Goal: Task Accomplishment & Management: Use online tool/utility

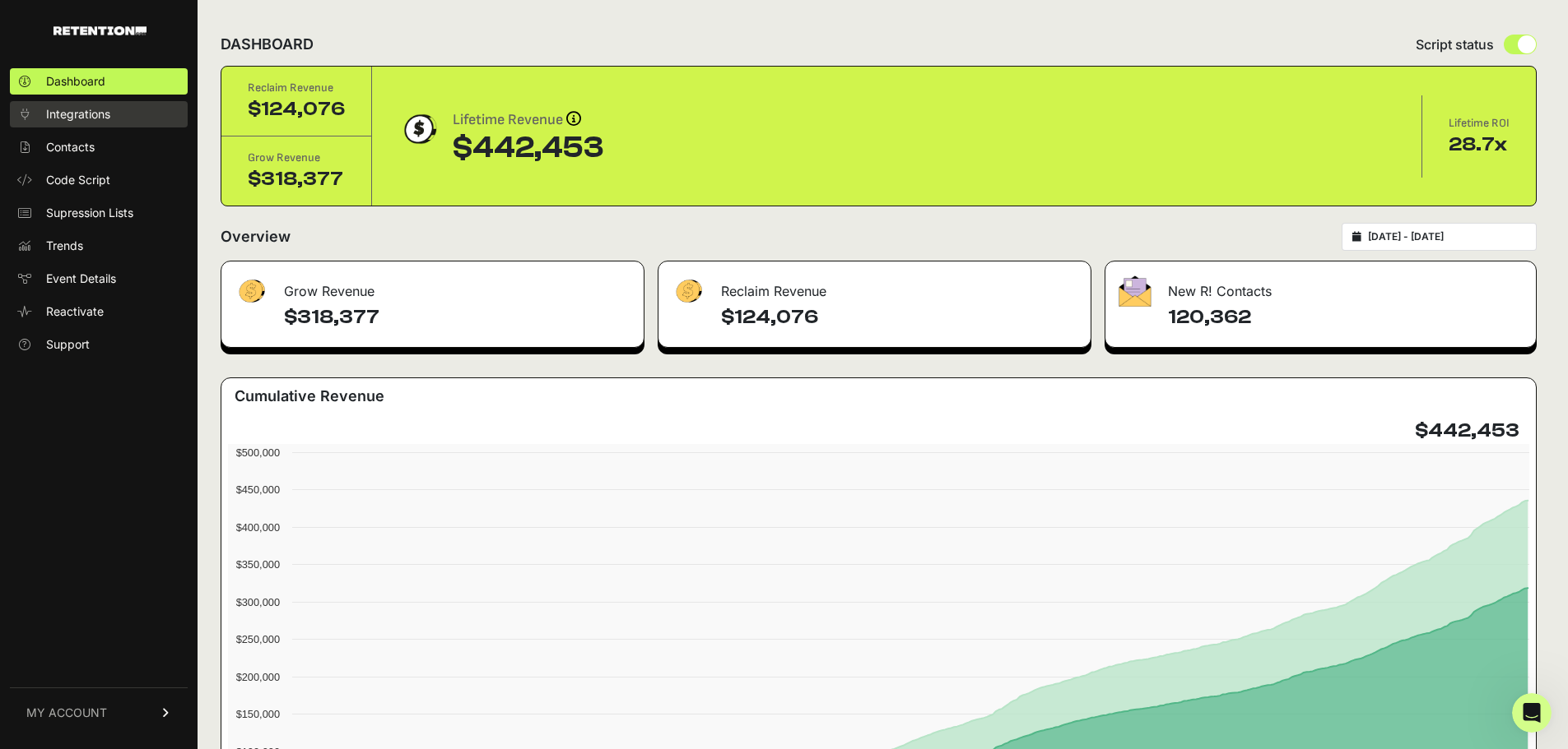
click at [102, 109] on span "Integrations" at bounding box center [78, 113] width 64 height 16
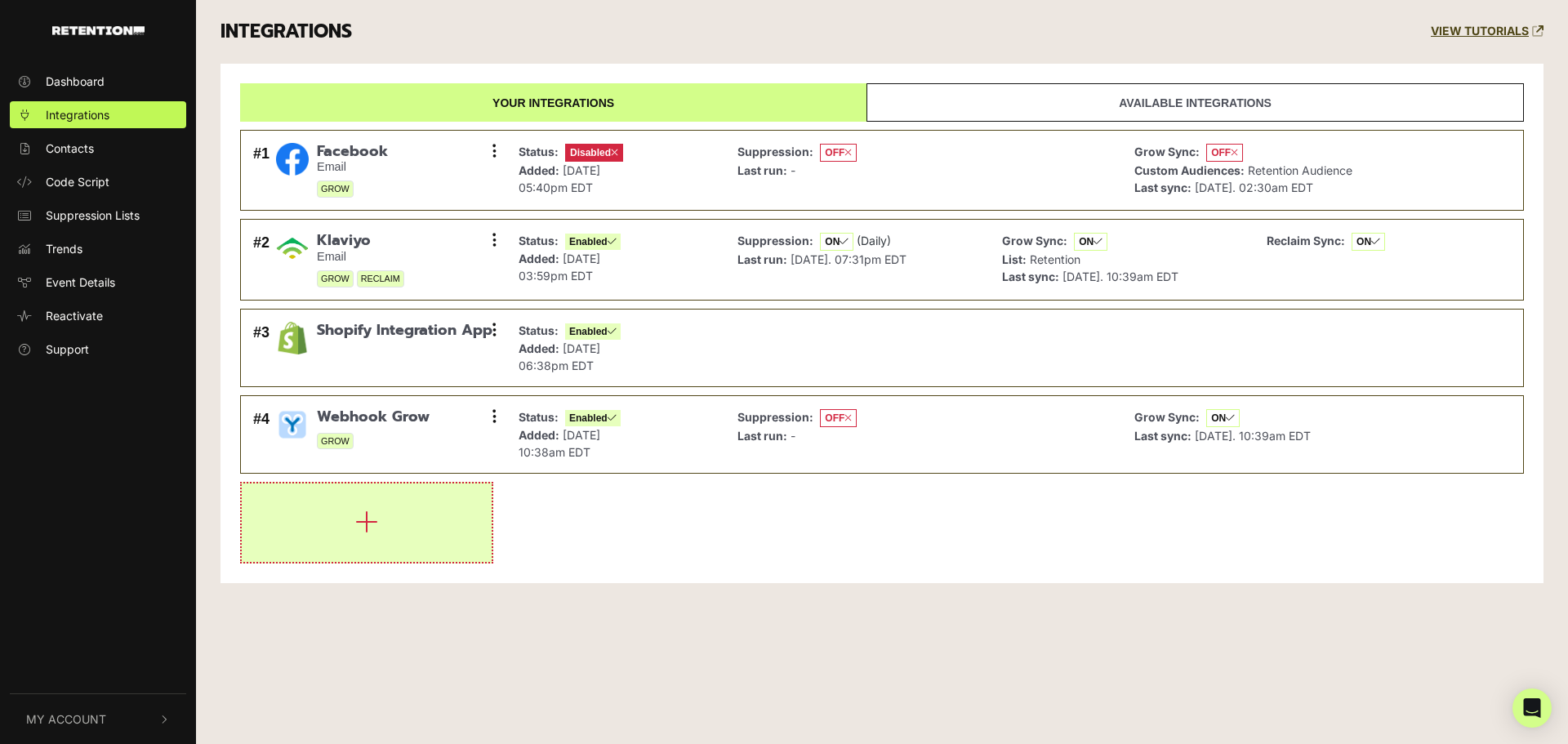
click at [476, 509] on button "button" at bounding box center [366, 522] width 250 height 78
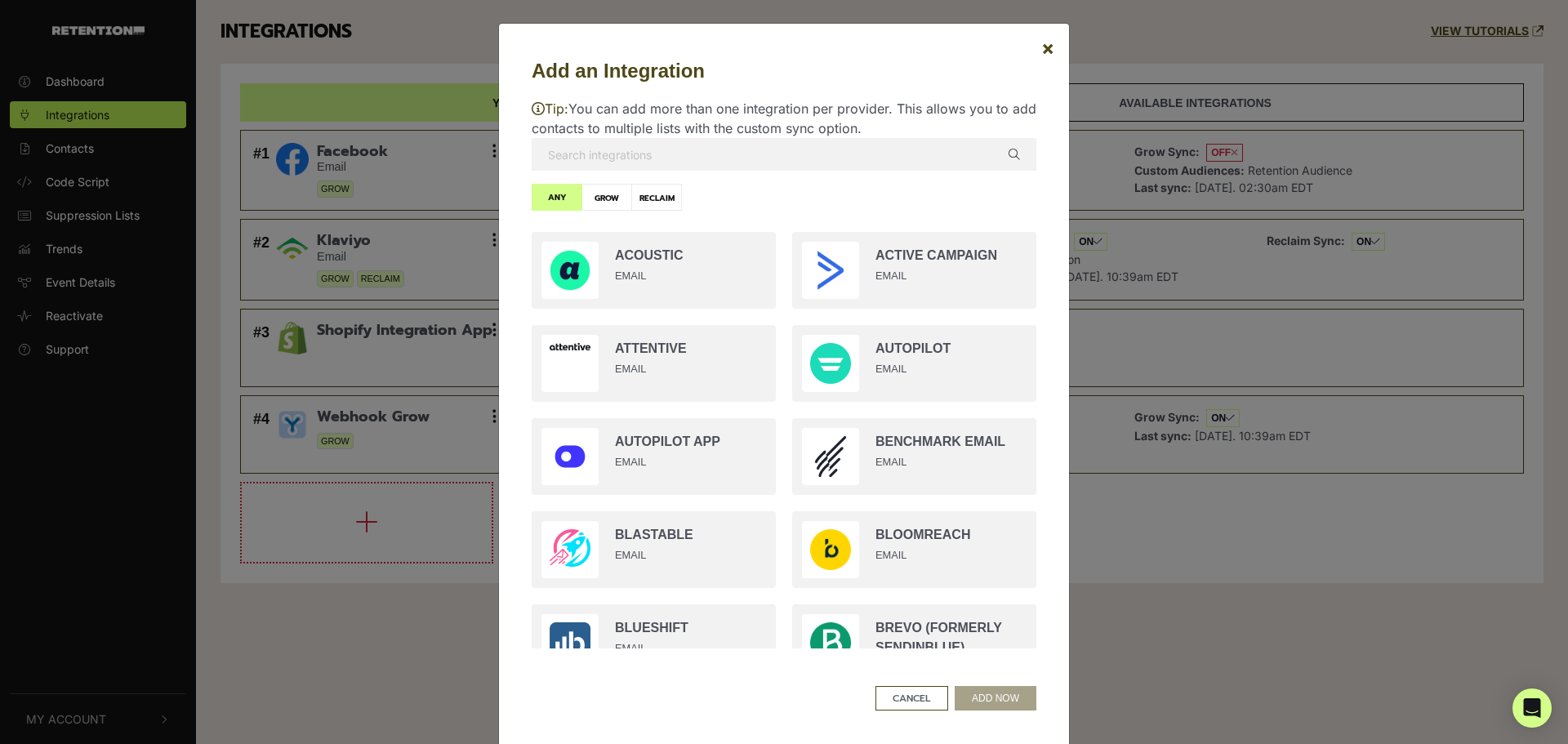
scroll to position [29, 0]
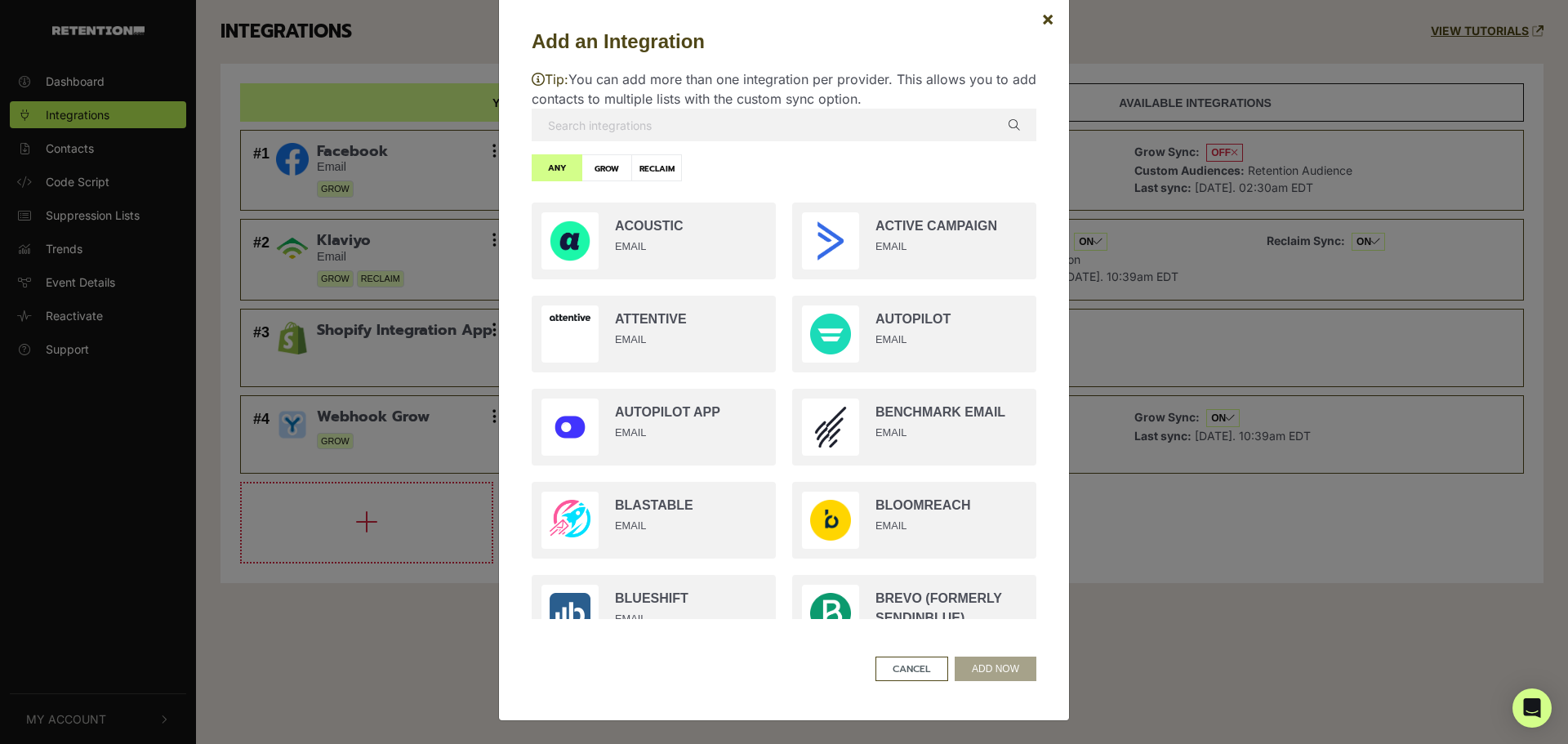
click at [686, 122] on input "text" at bounding box center [784, 124] width 505 height 33
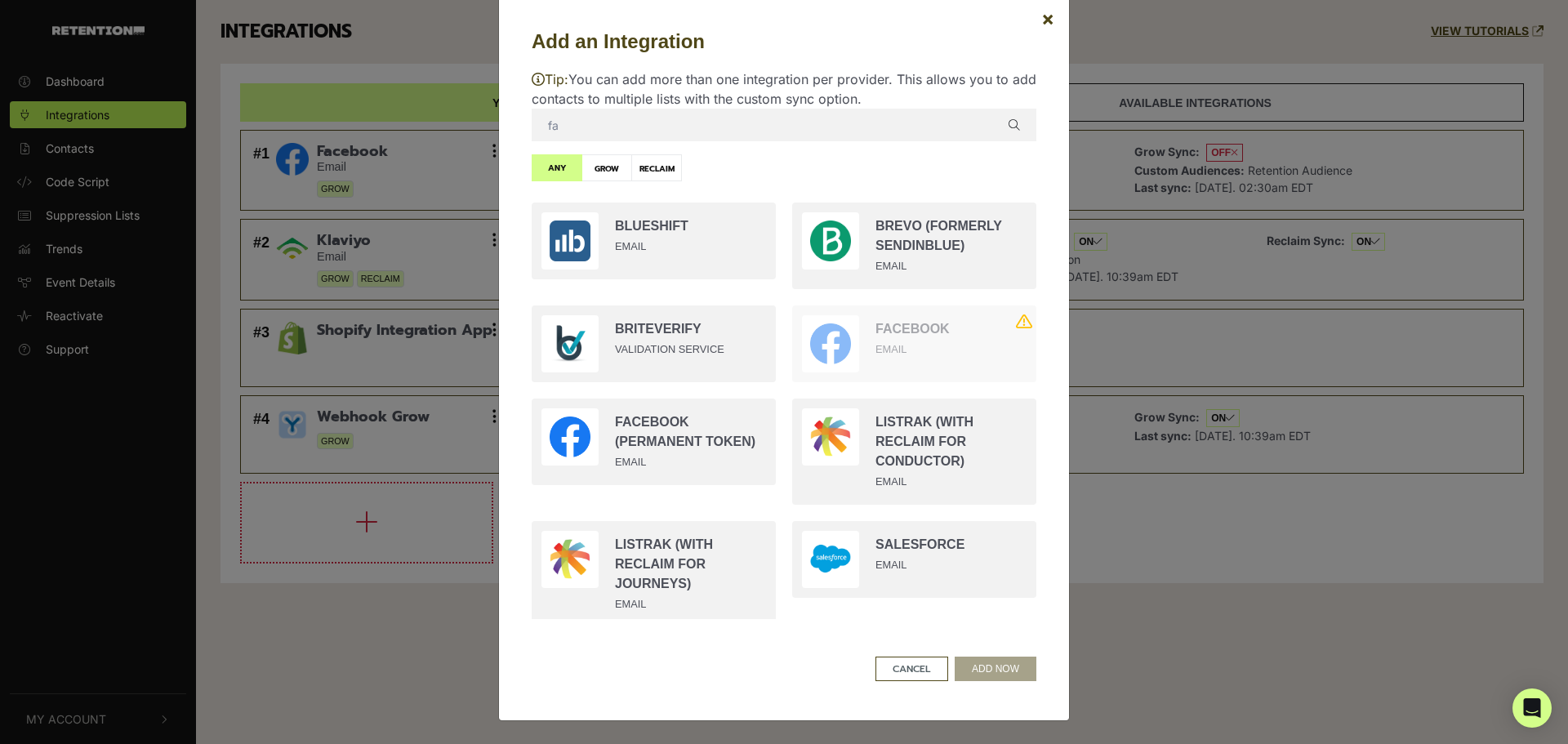
click at [686, 122] on input "fa" at bounding box center [784, 124] width 505 height 33
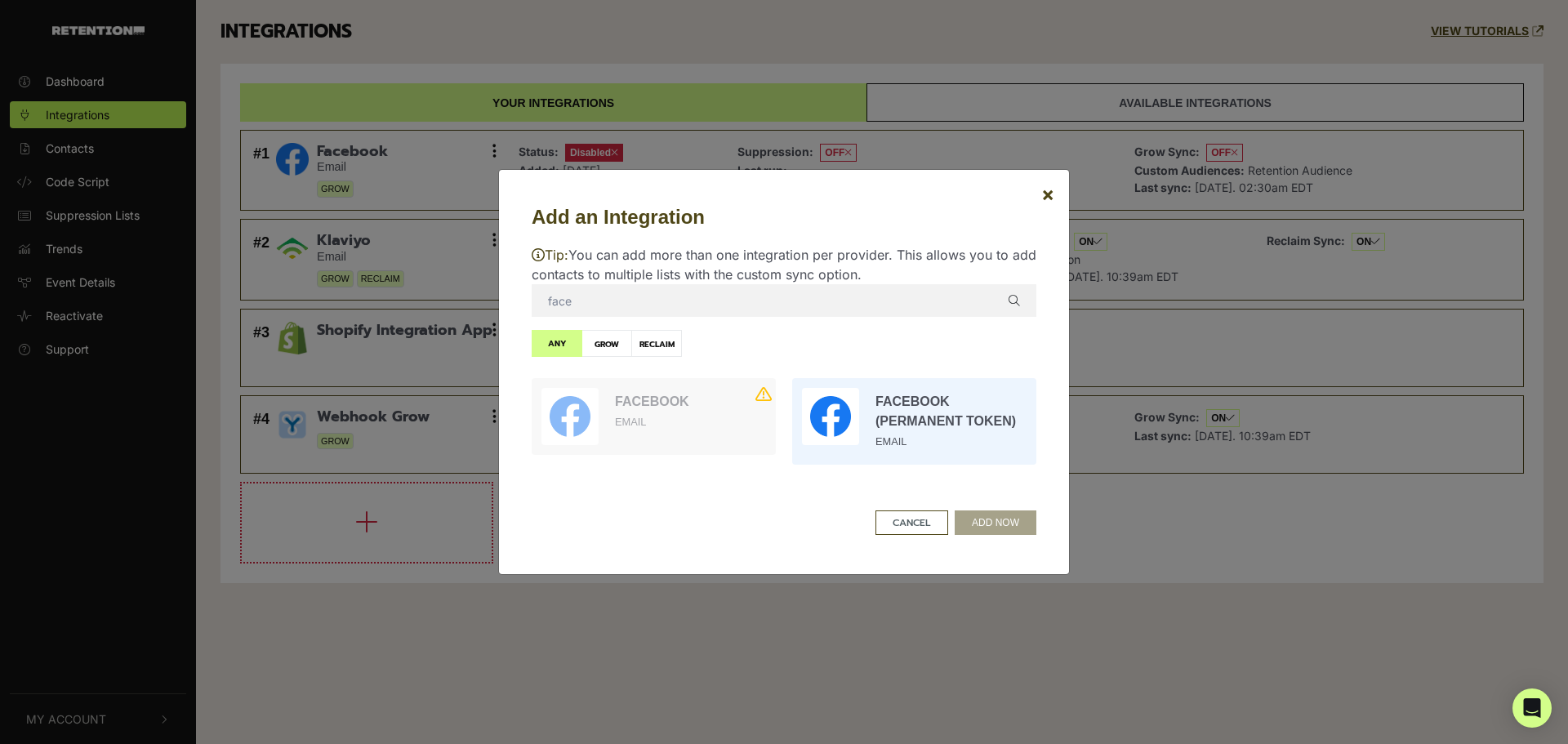
type input "face"
click at [966, 418] on input "radio" at bounding box center [914, 421] width 260 height 103
radio input "true"
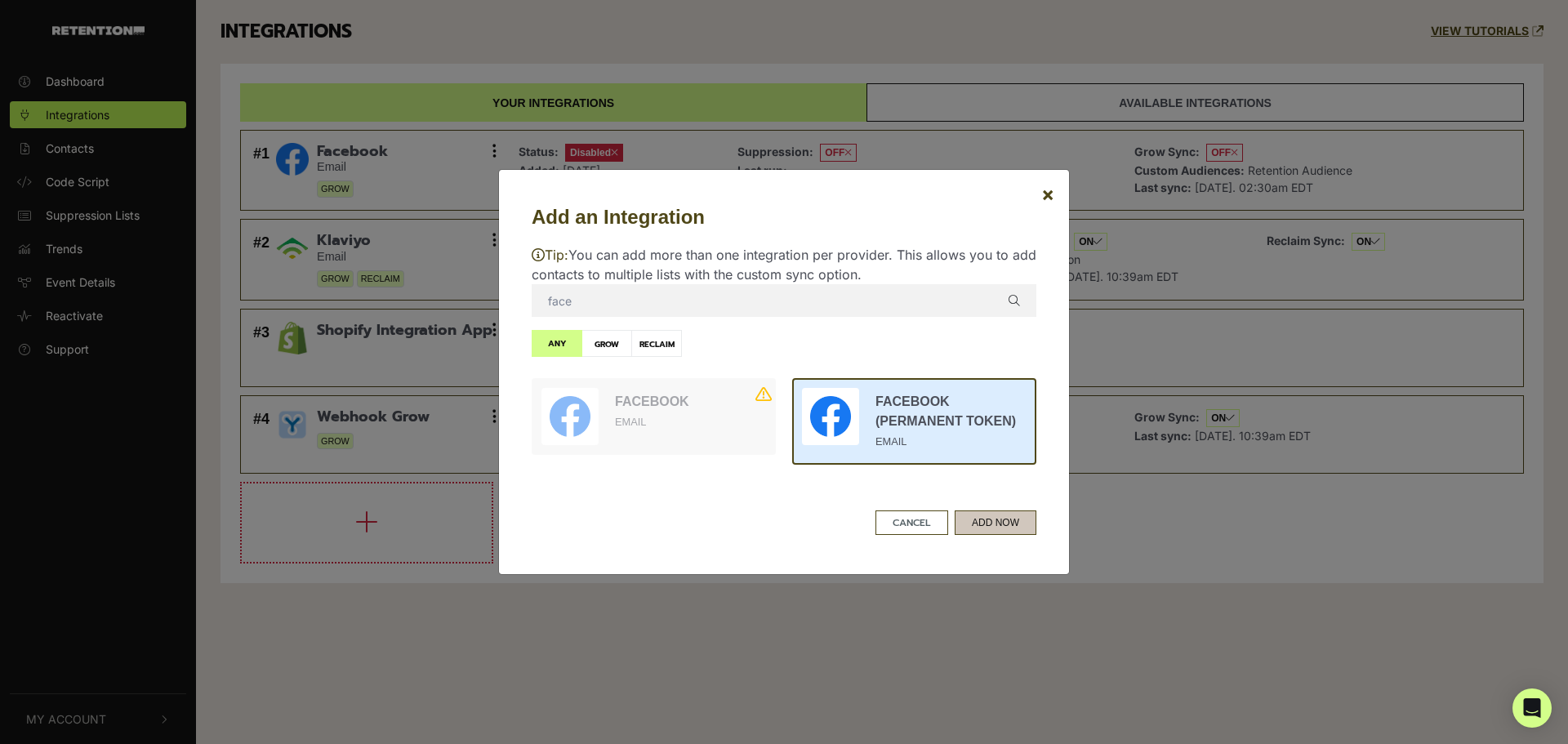
click at [992, 519] on button "ADD NOW" at bounding box center [995, 522] width 82 height 24
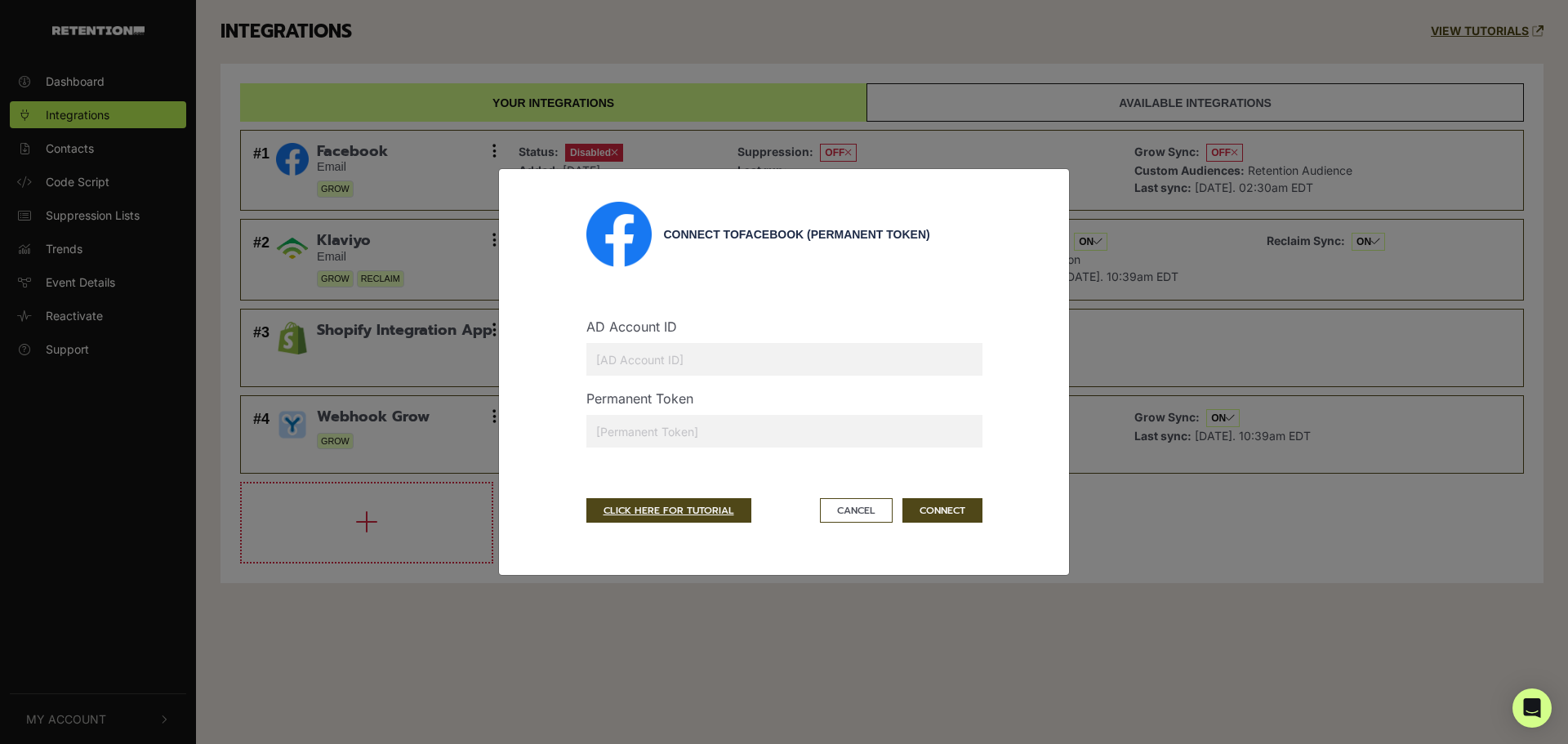
click at [733, 367] on input "text" at bounding box center [784, 359] width 396 height 33
click at [618, 430] on input "text" at bounding box center [784, 431] width 396 height 33
paste input "EAARosZANfIUcBPRyi0UdxorK3xgpZCViWbbZCfWzfiufZAyxCvU6Hr96ogsfNdMsRKy3E54ZB5m2Mf…"
type input "EAARosZANfIUcBPRyi0UdxorK3xgpZCViWbbZCfWzfiufZAyxCvU6Hr96ogsfNdMsRKy3E54ZB5m2Mf…"
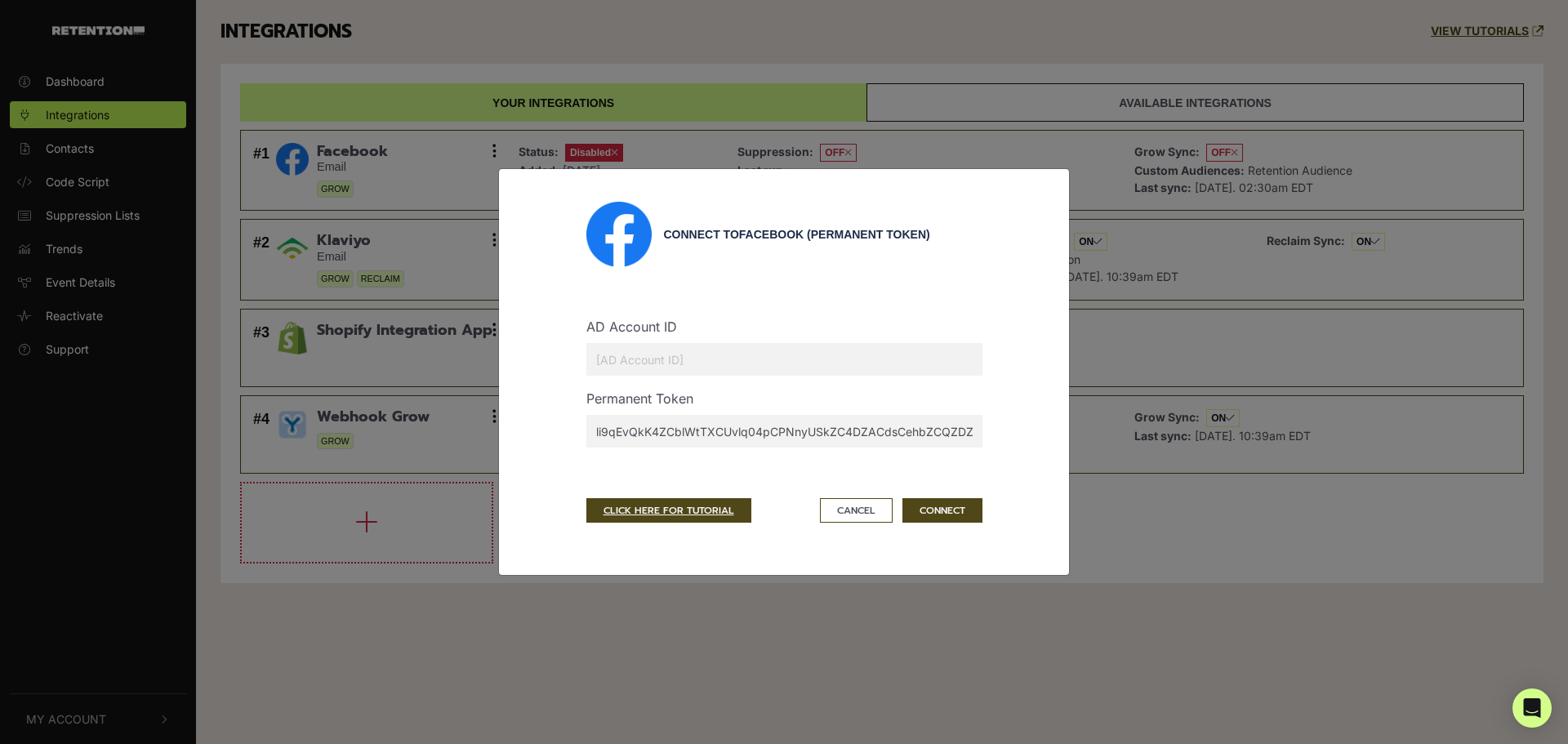
click at [626, 367] on input "text" at bounding box center [784, 359] width 396 height 33
click at [647, 367] on input "text" at bounding box center [784, 359] width 396 height 33
type input "1295337564477761"
click at [928, 509] on button "CONNECT" at bounding box center [942, 510] width 80 height 24
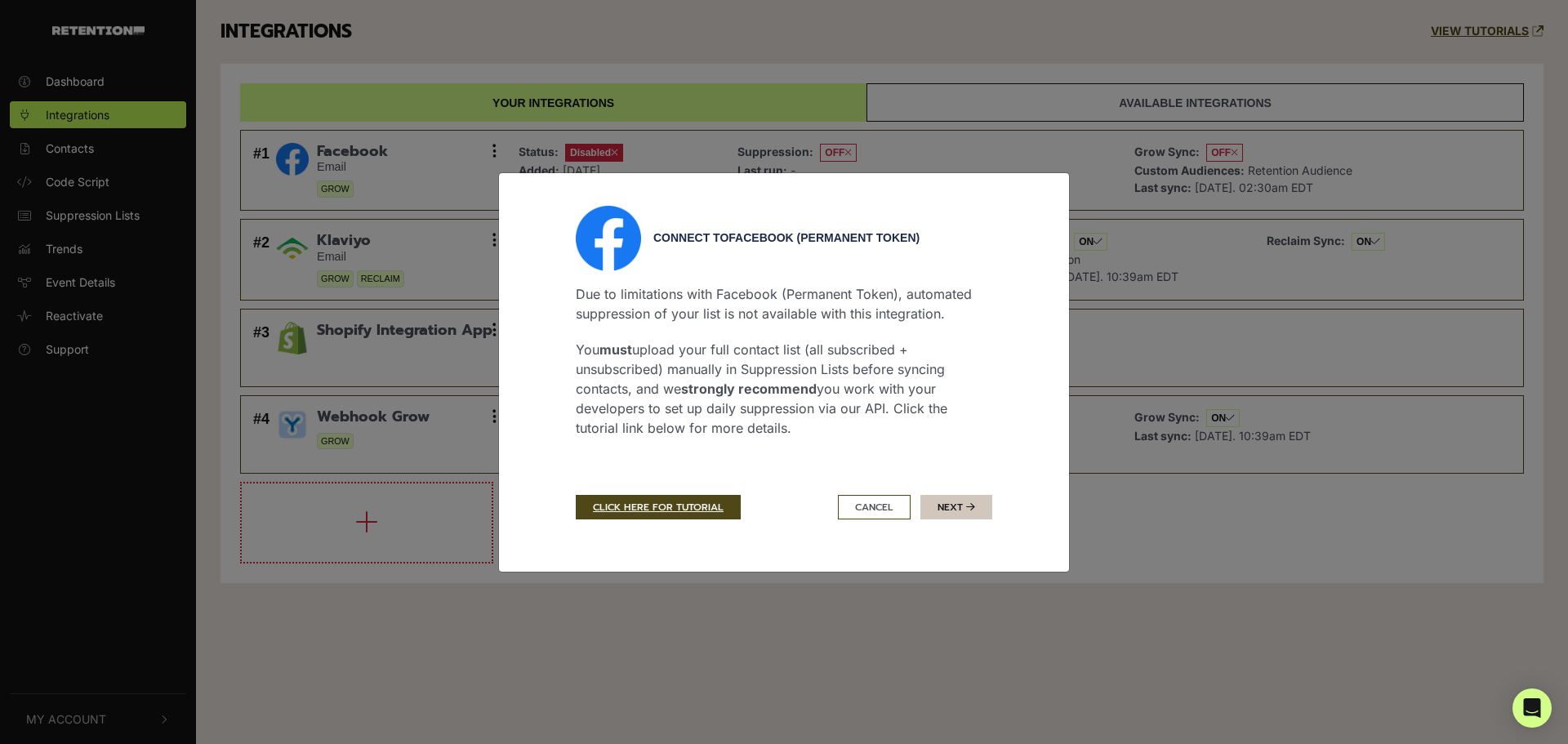
click at [958, 507] on button "Next" at bounding box center [956, 507] width 72 height 24
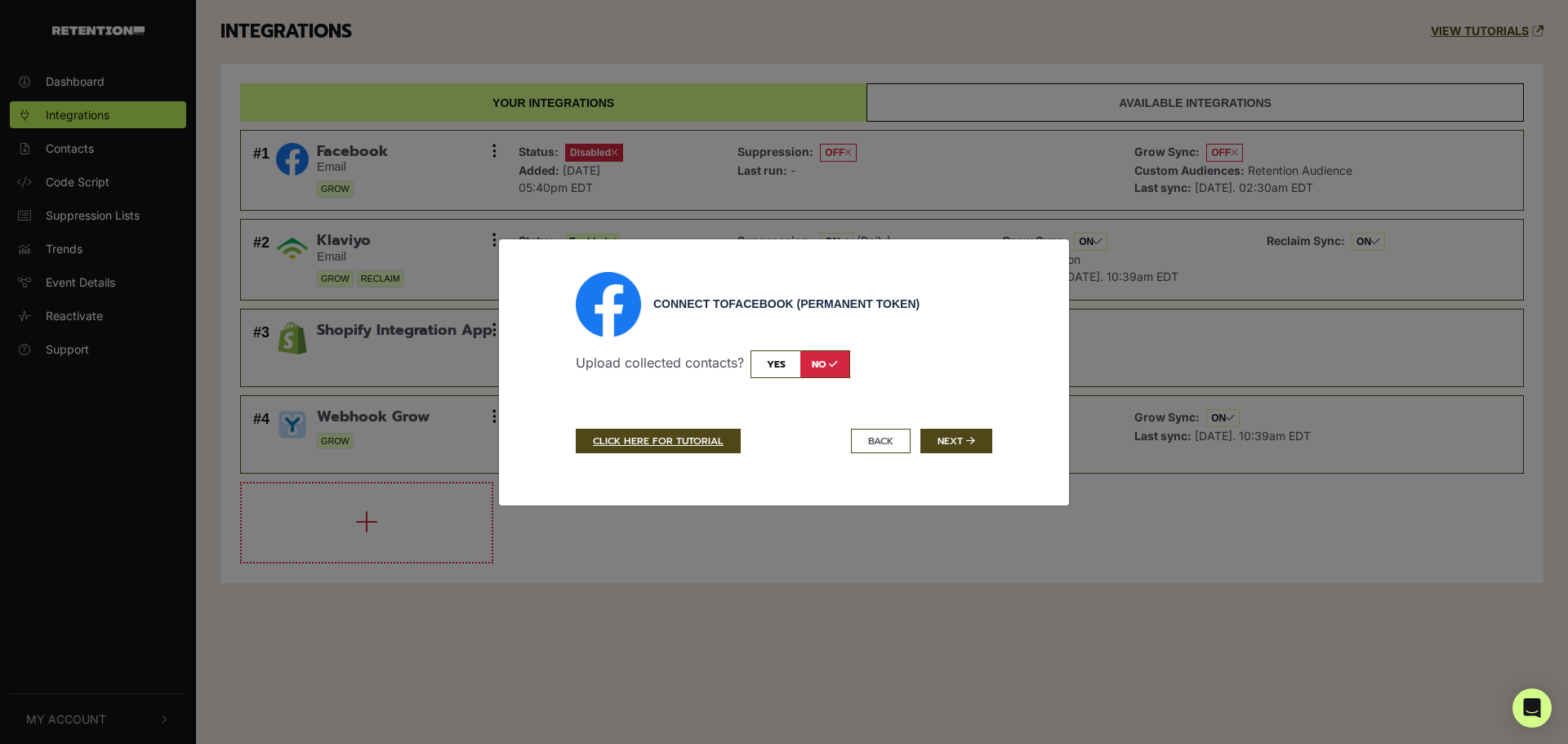
click at [751, 368] on p "Upload collected contacts? yes no" at bounding box center [784, 364] width 417 height 28
click at [764, 368] on input "checkbox" at bounding box center [800, 364] width 100 height 28
checkbox input "true"
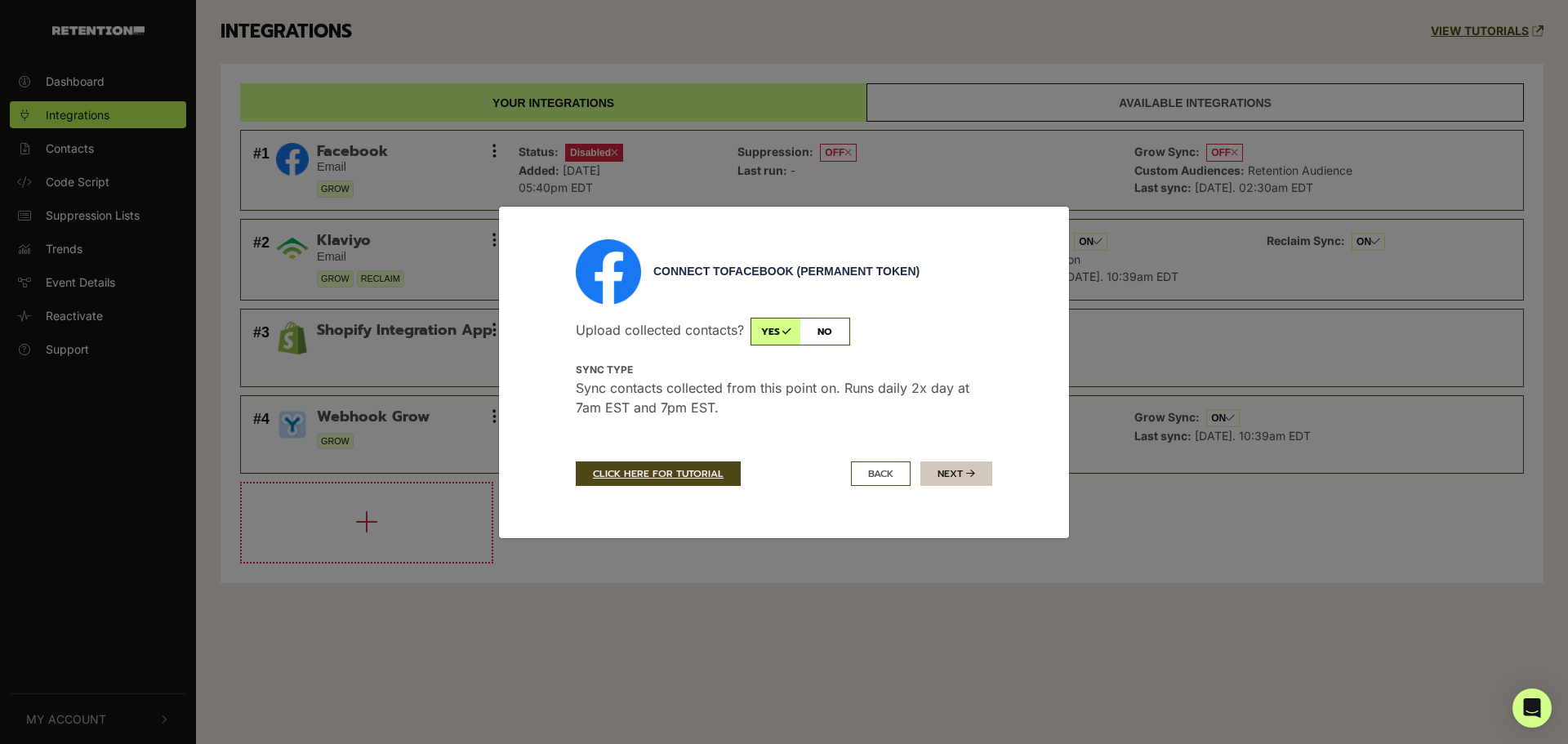
click at [966, 478] on icon "submit" at bounding box center [971, 474] width 9 height 10
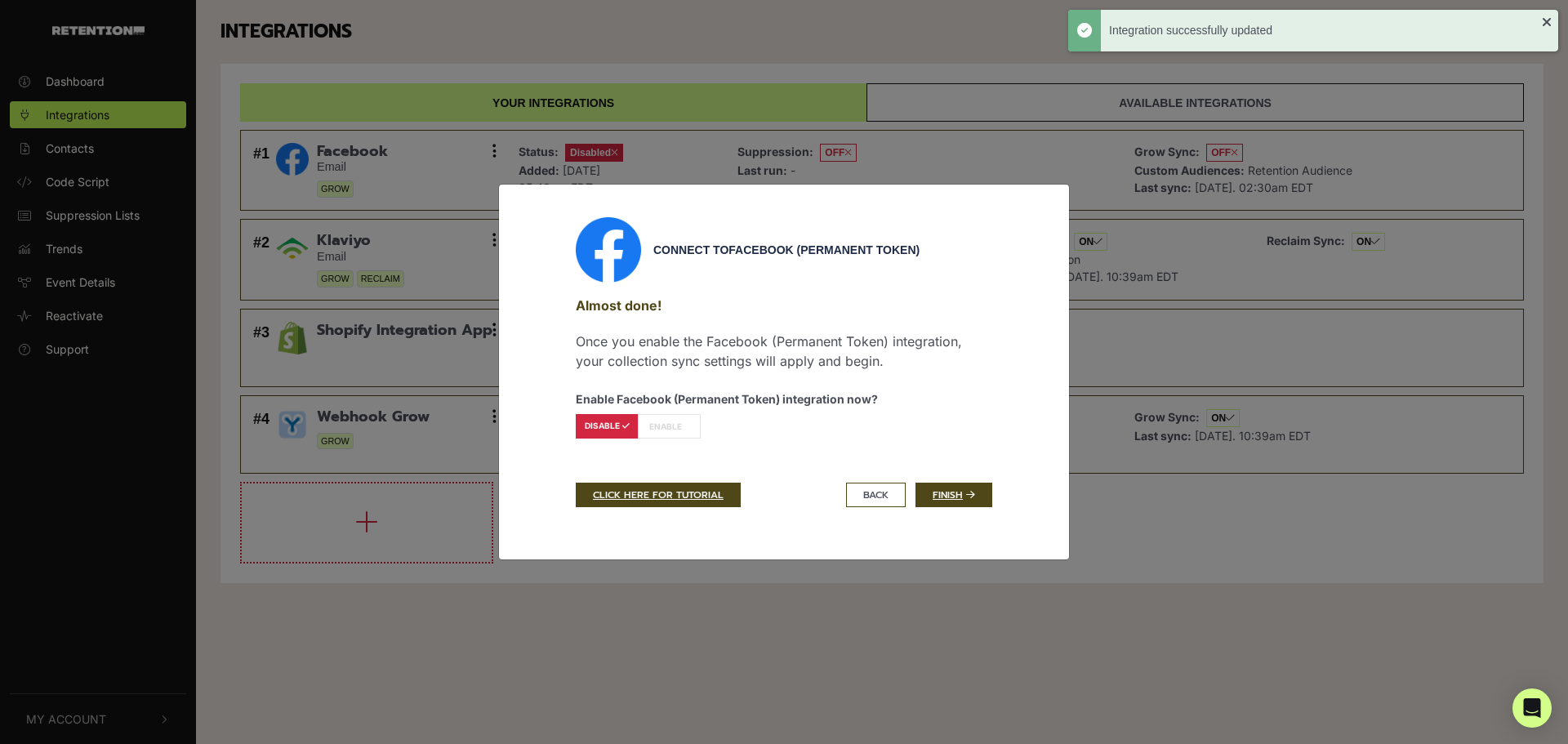
click at [654, 425] on label "ENABLE" at bounding box center [669, 426] width 63 height 24
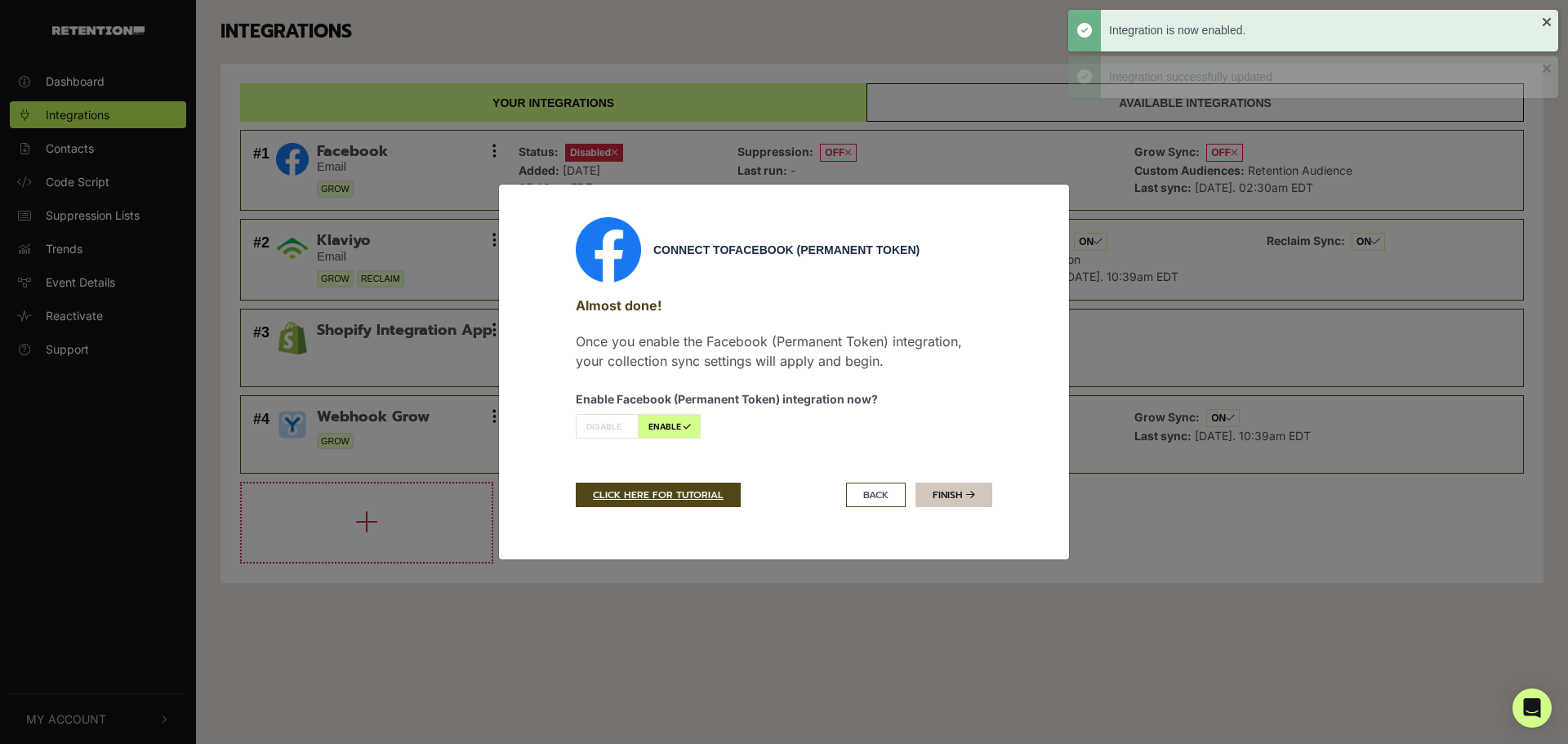
click at [943, 486] on link "Finish" at bounding box center [954, 494] width 76 height 24
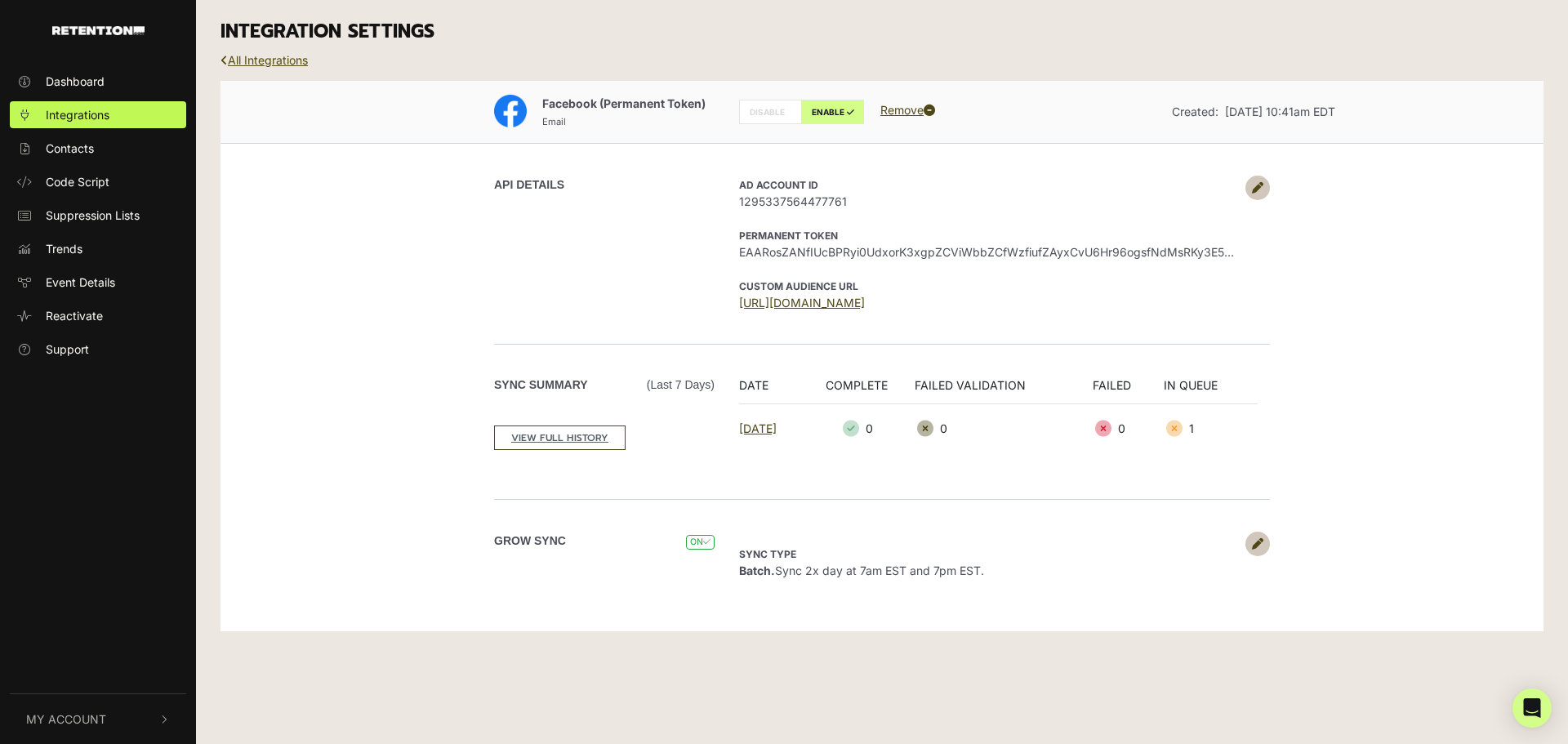
click at [254, 56] on link "All Integrations" at bounding box center [264, 60] width 87 height 14
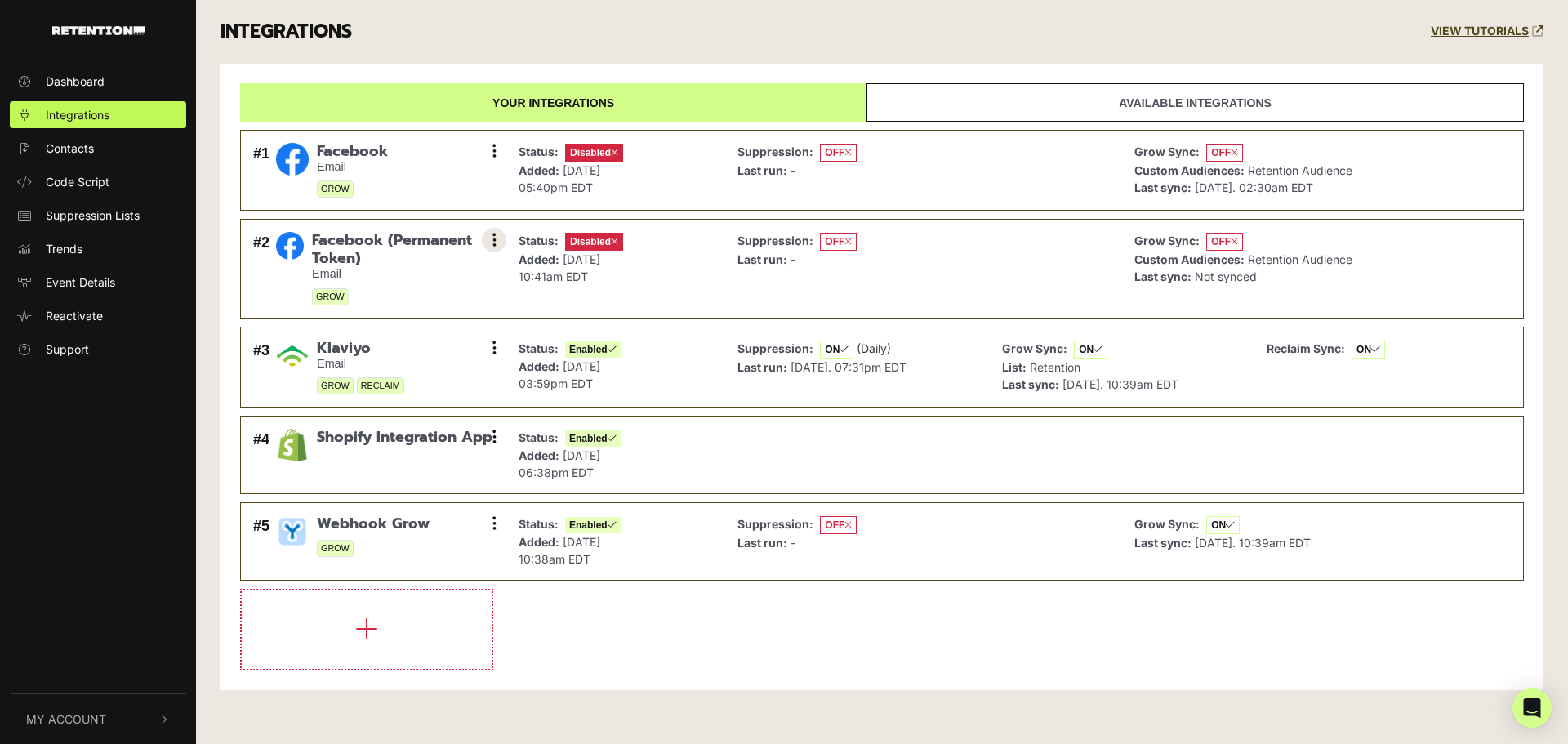
click at [494, 242] on icon at bounding box center [494, 240] width 4 height 16
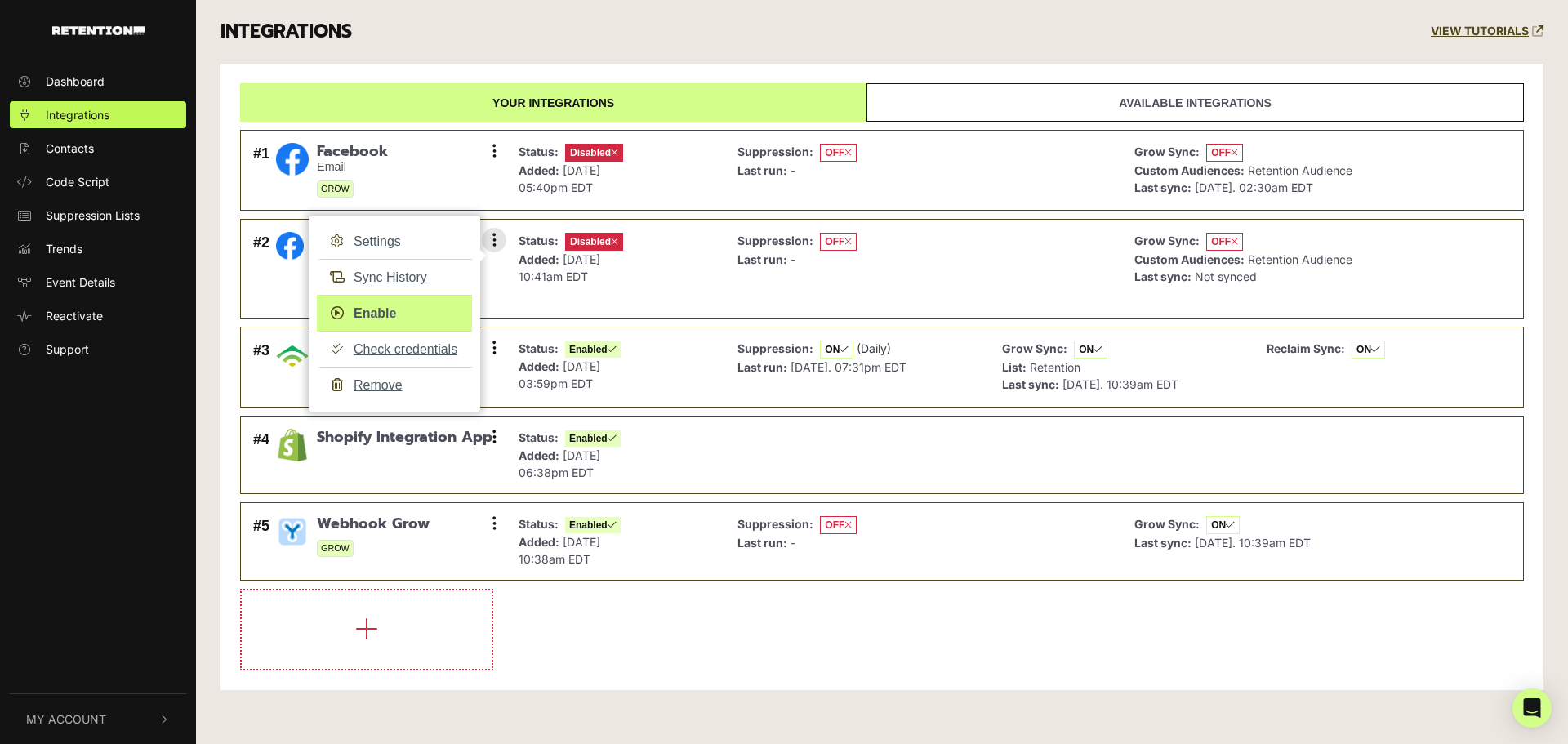
click at [370, 317] on link "Enable" at bounding box center [394, 314] width 155 height 37
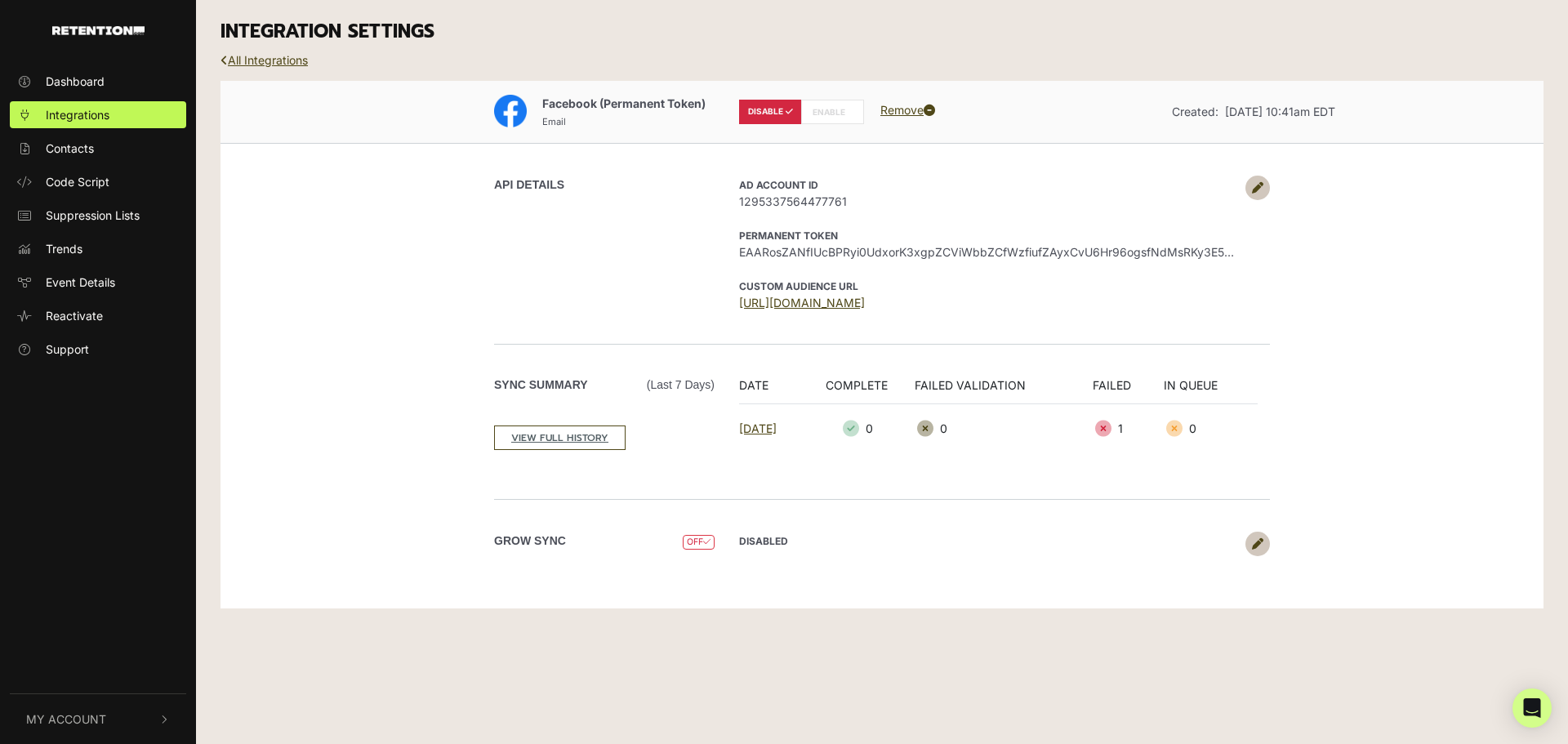
click at [814, 113] on label "ENABLE" at bounding box center [833, 112] width 63 height 24
radio input "false"
radio input "true"
click at [1258, 546] on icon at bounding box center [1258, 545] width 12 height 12
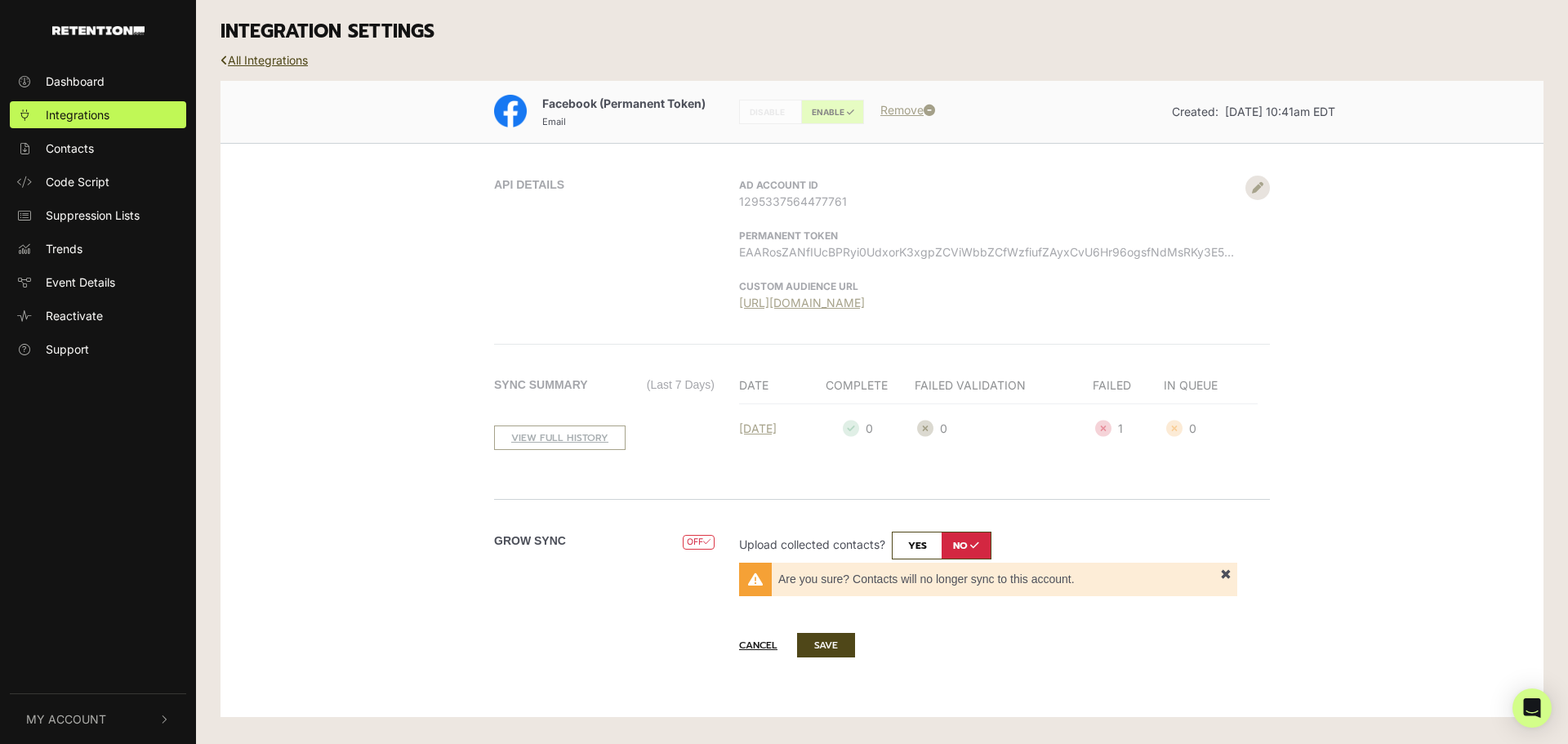
click at [979, 540] on input "checkbox" at bounding box center [941, 546] width 100 height 28
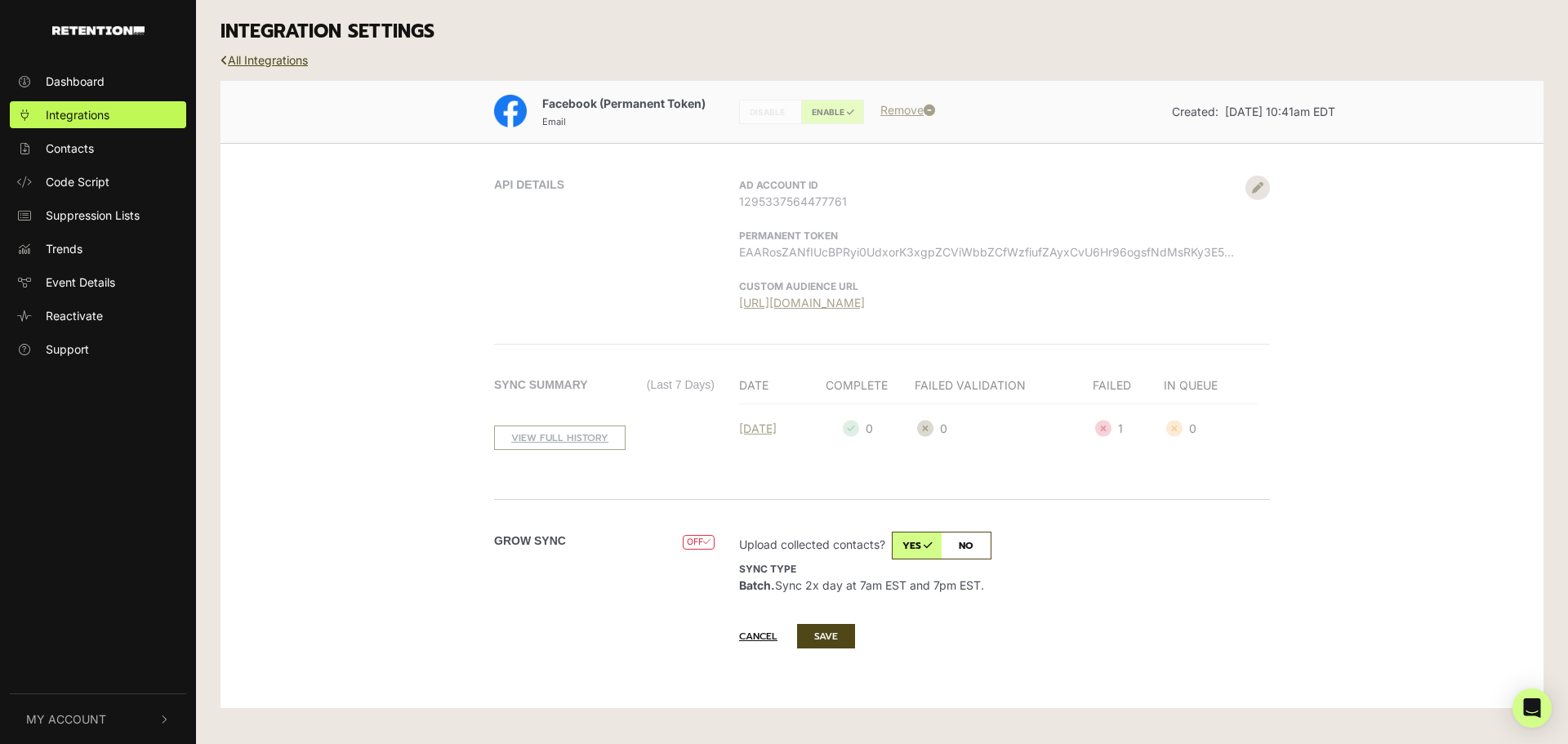
click at [907, 544] on input "checkbox" at bounding box center [941, 546] width 100 height 28
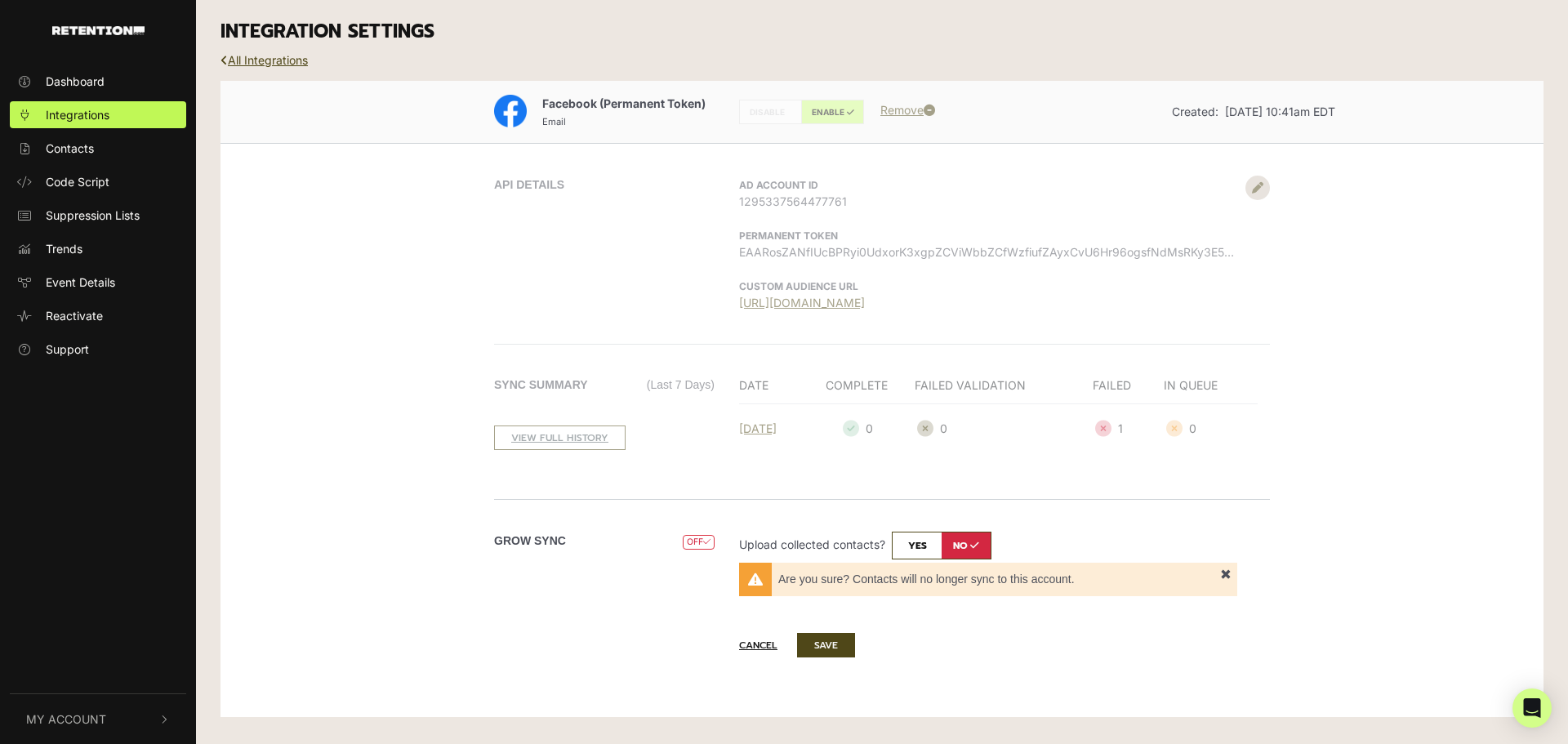
click at [907, 544] on input "checkbox" at bounding box center [941, 546] width 100 height 28
checkbox input "true"
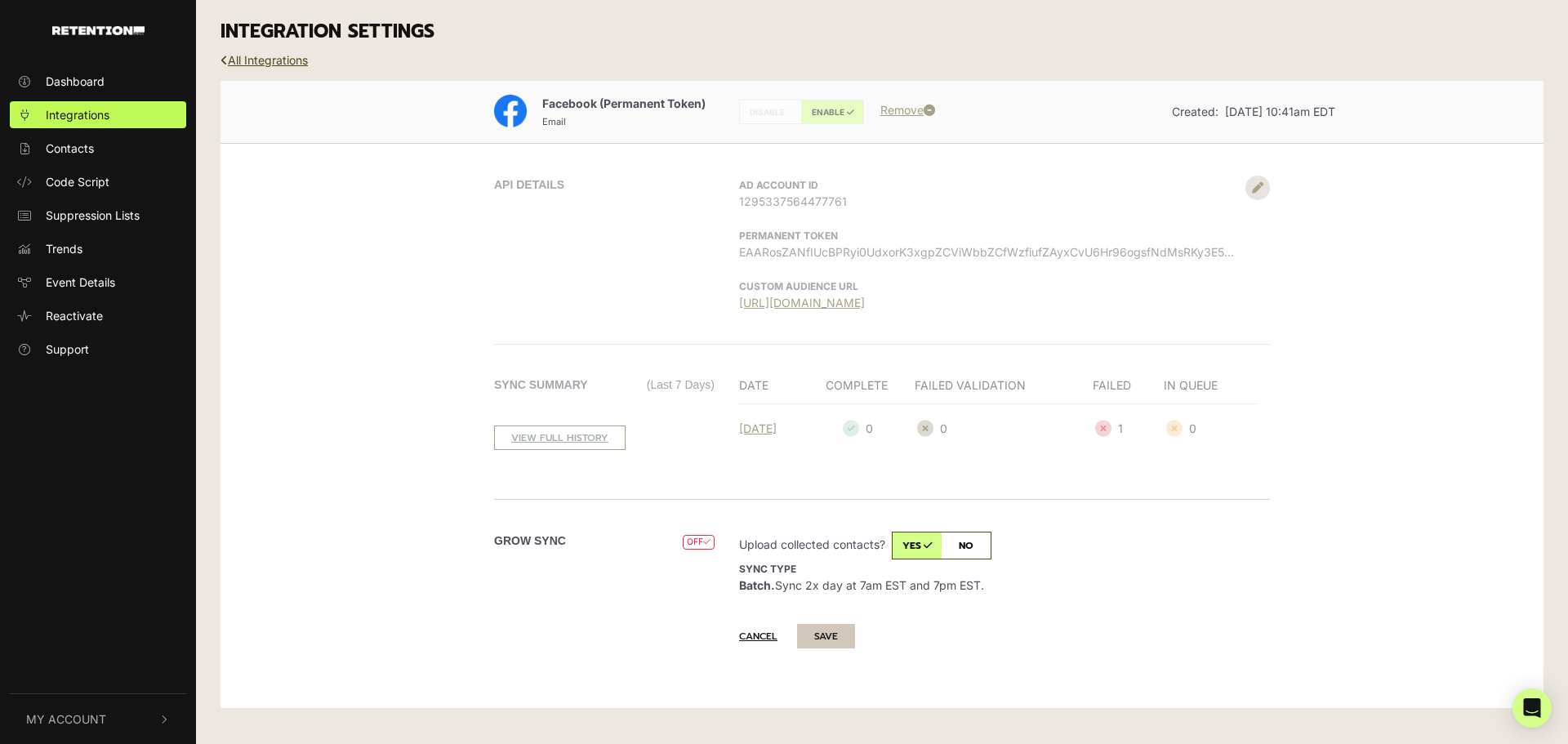
click at [829, 633] on button "SAVE" at bounding box center [826, 636] width 58 height 24
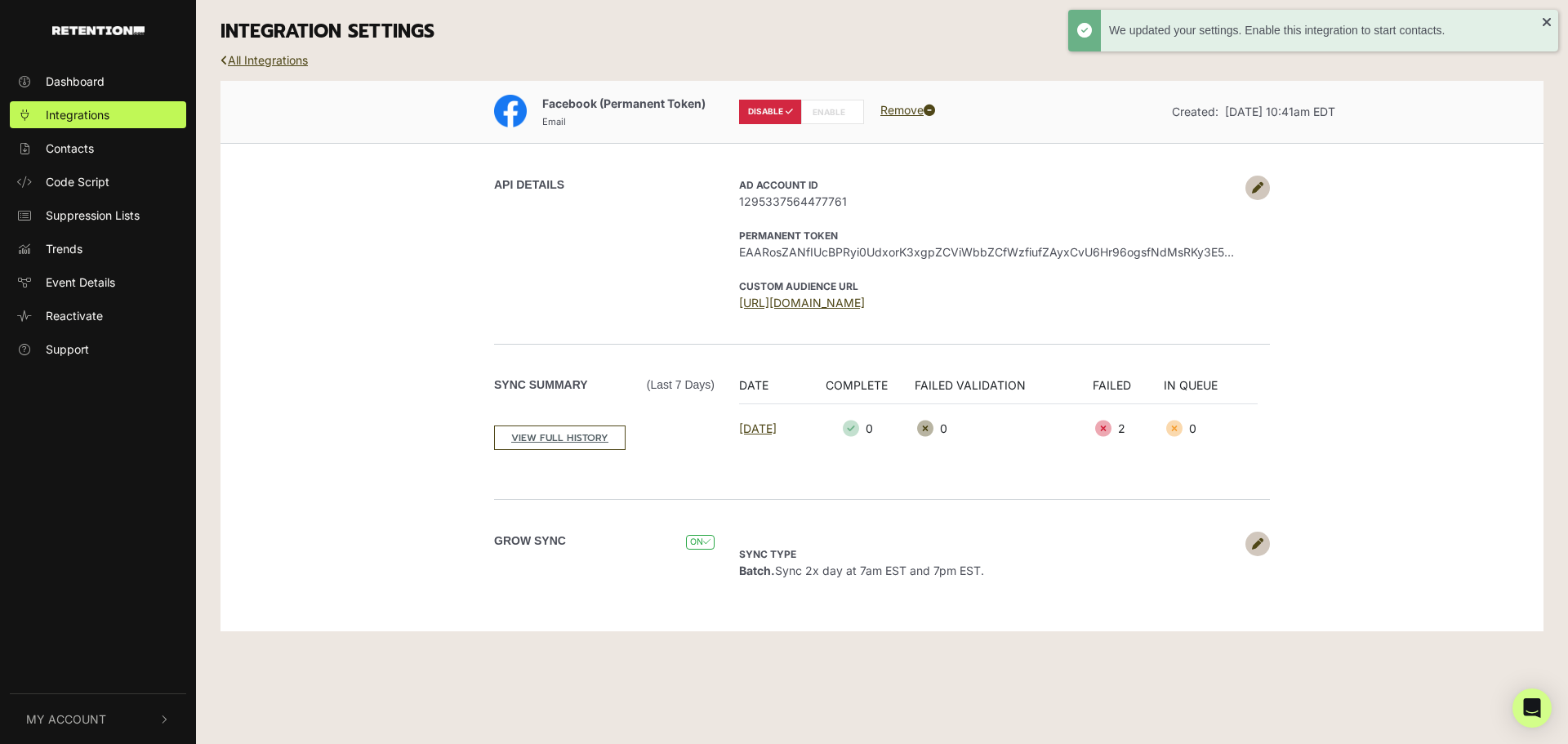
click at [820, 108] on label "ENABLE" at bounding box center [833, 112] width 63 height 24
radio input "false"
radio input "true"
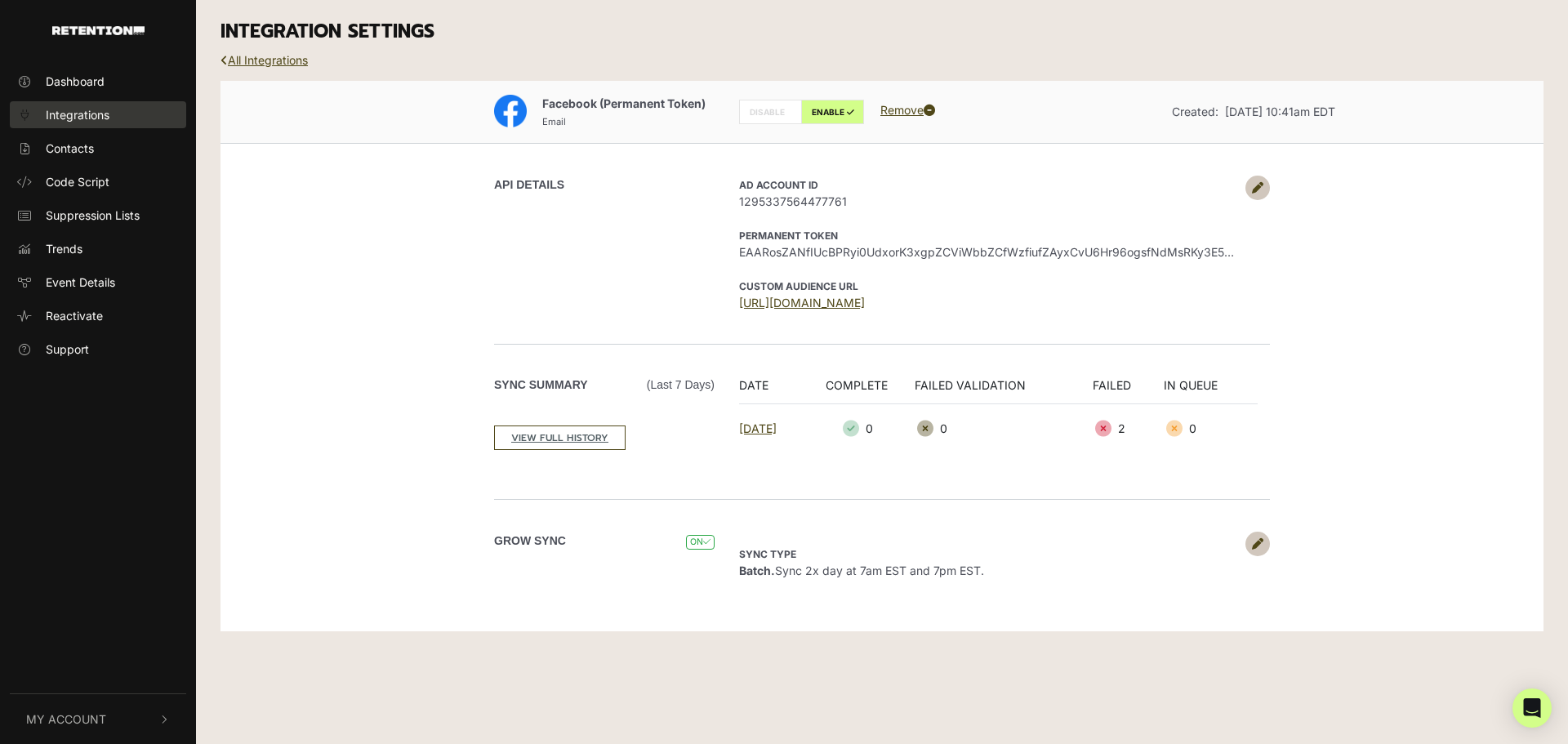
click at [96, 120] on span "Integrations" at bounding box center [77, 114] width 64 height 17
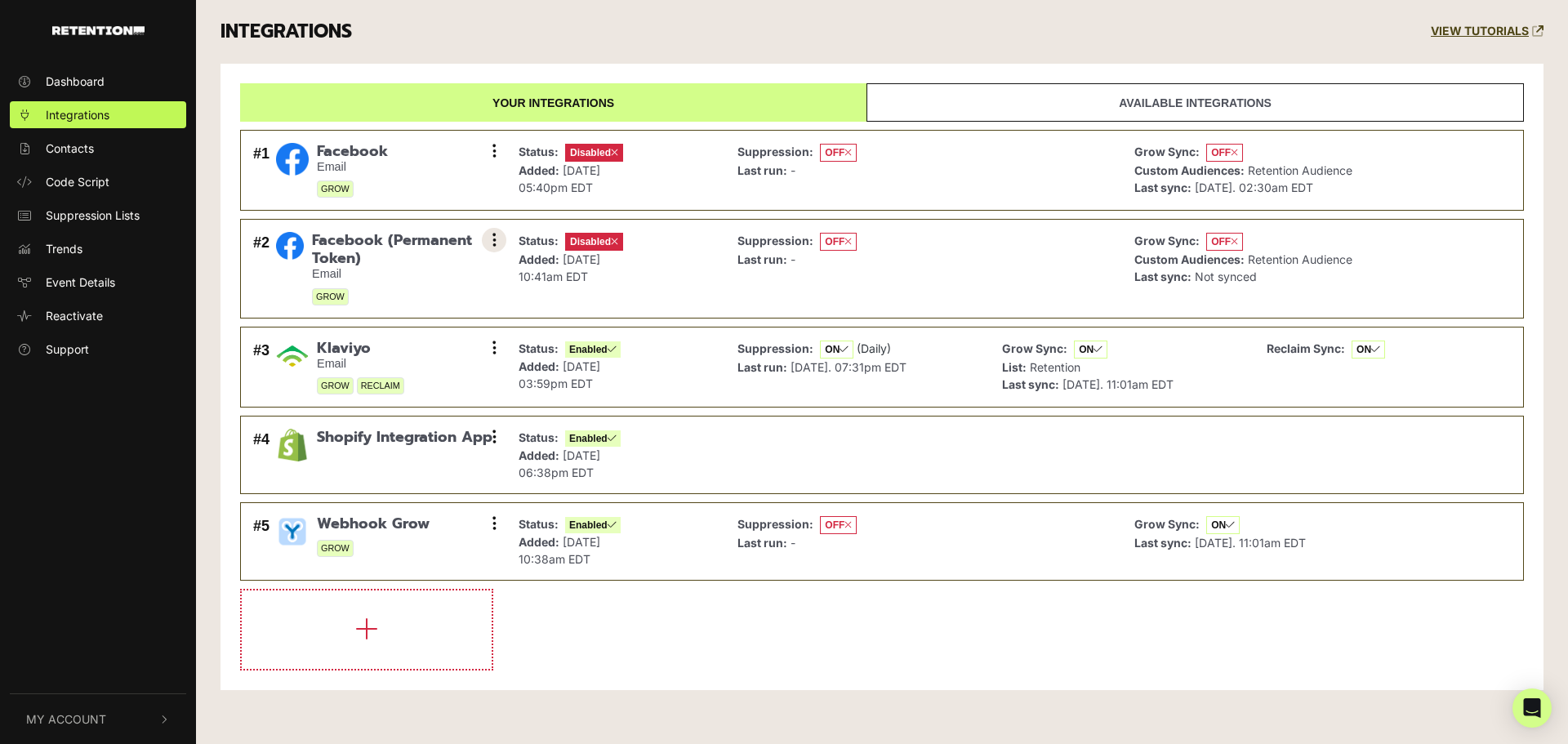
click at [497, 250] on button at bounding box center [493, 240] width 24 height 24
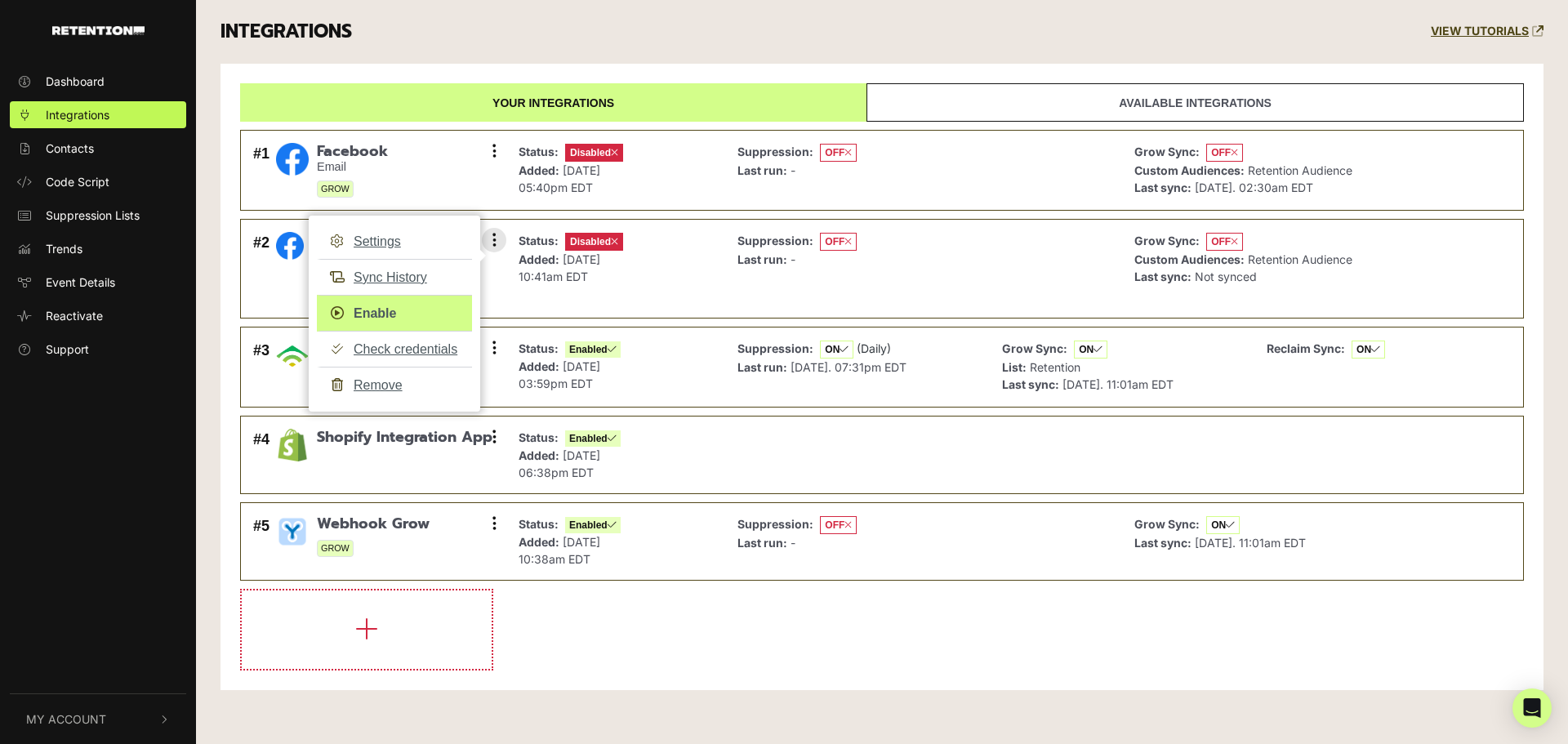
click at [383, 311] on link "Enable" at bounding box center [394, 314] width 155 height 37
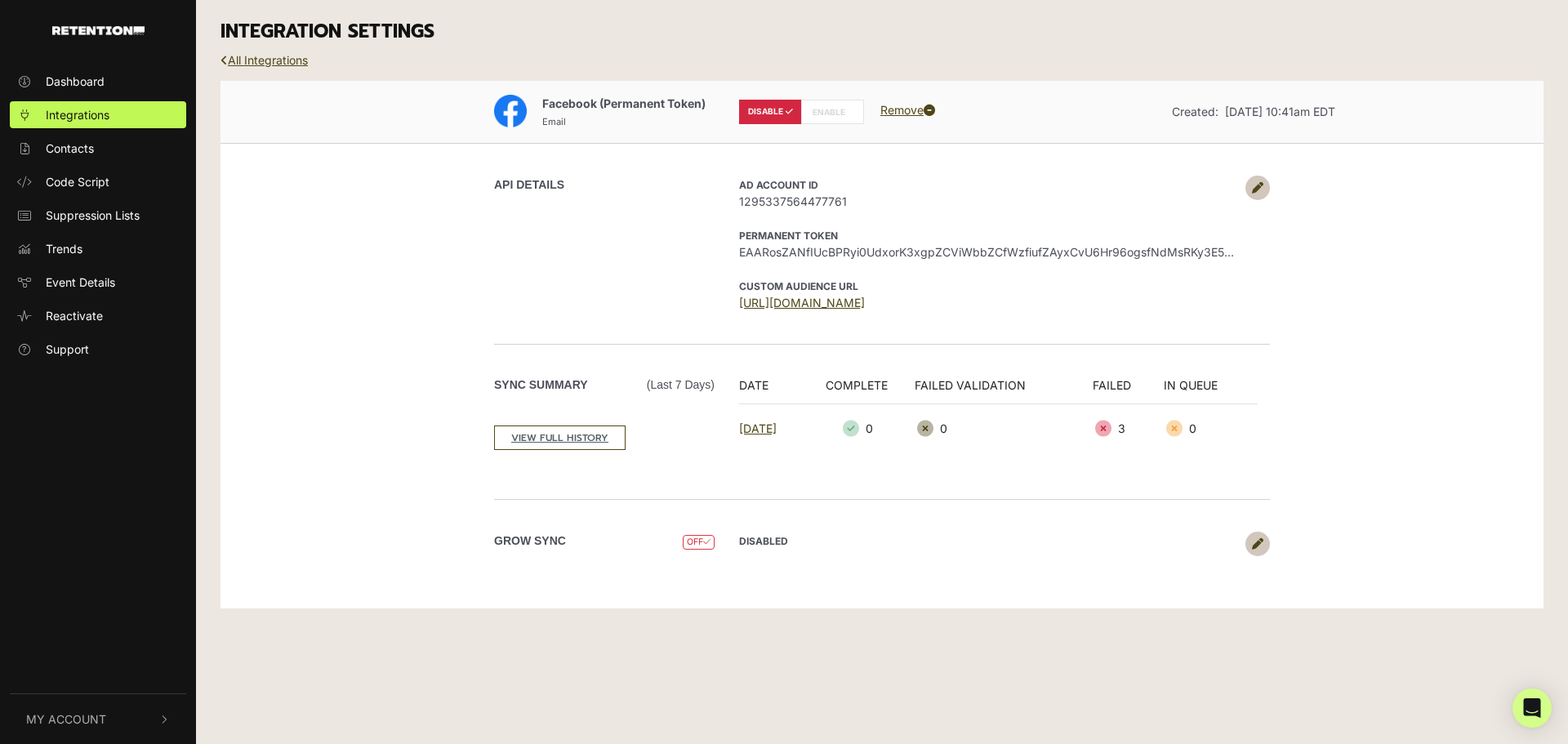
click at [832, 106] on label "ENABLE" at bounding box center [833, 112] width 63 height 24
radio input "false"
radio input "true"
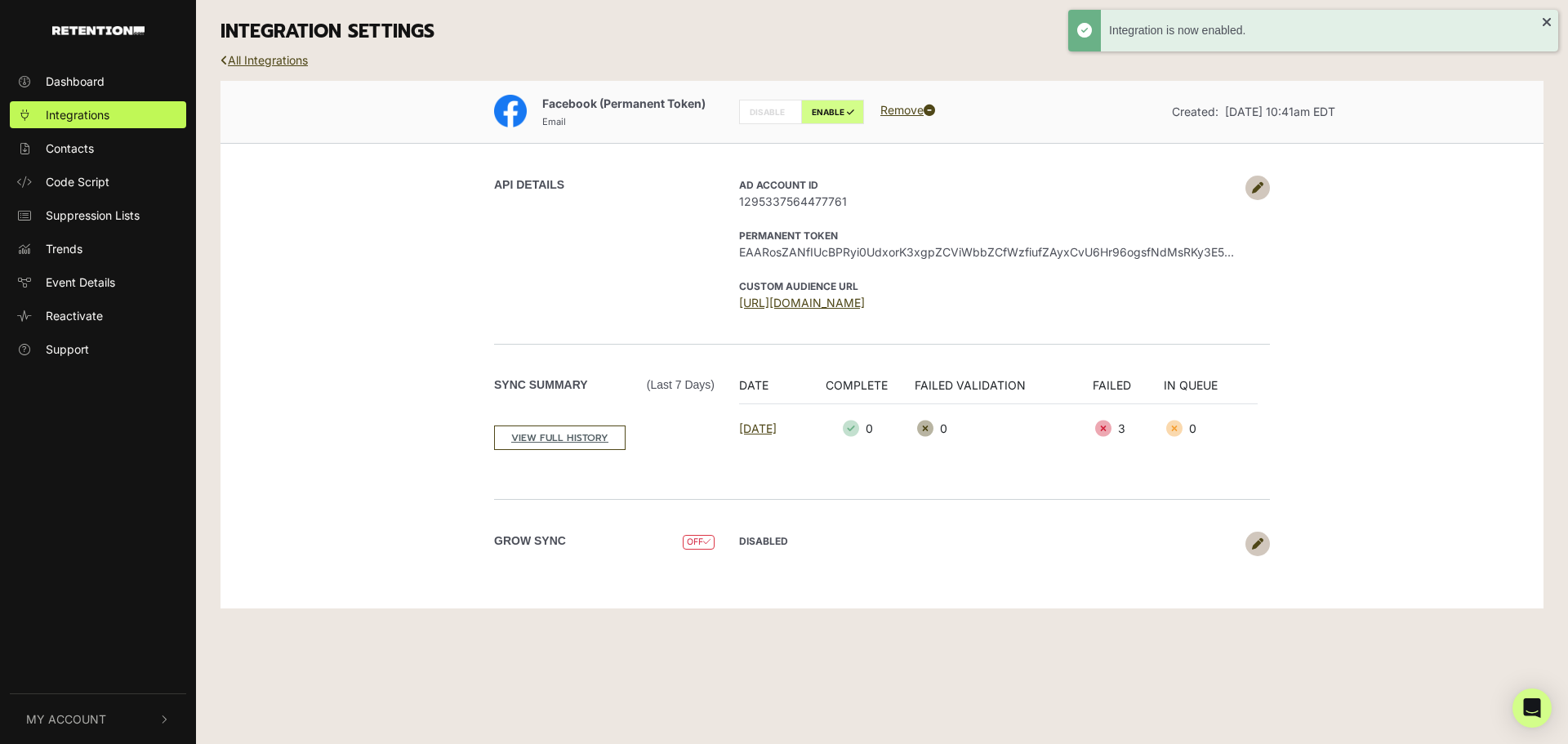
click at [1258, 546] on icon at bounding box center [1258, 545] width 12 height 12
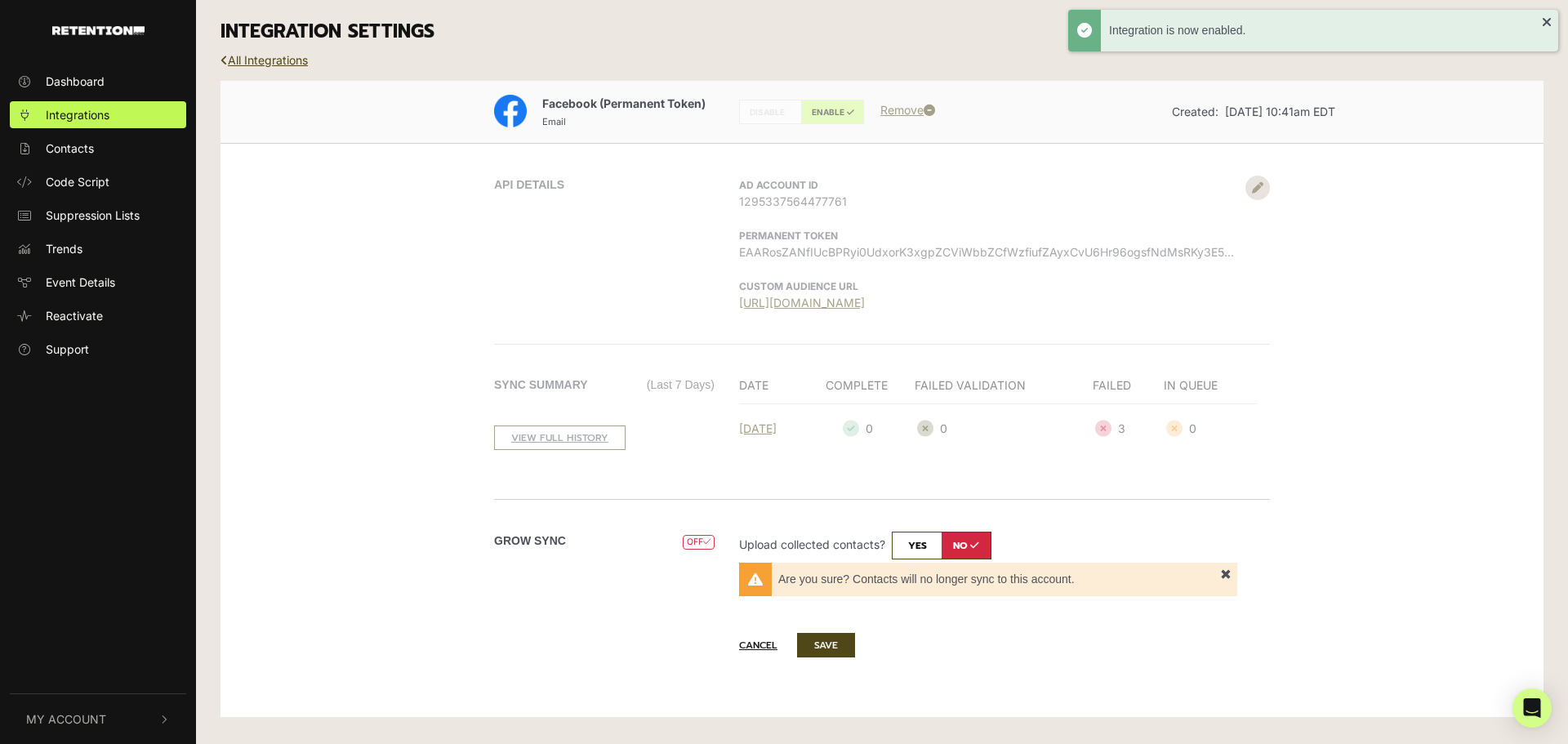
click at [928, 556] on input "checkbox" at bounding box center [941, 546] width 100 height 28
checkbox input "true"
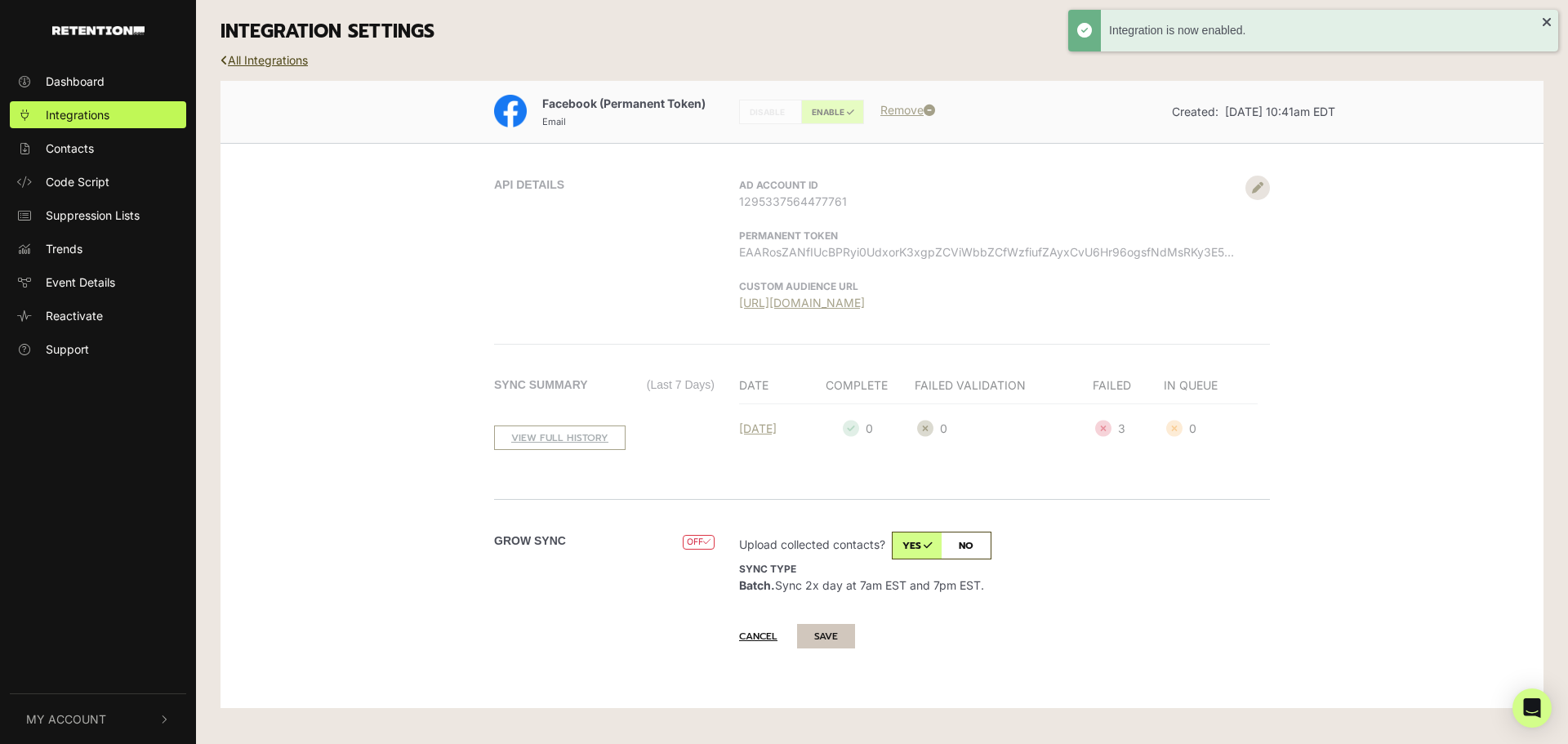
click at [833, 629] on button "SAVE" at bounding box center [826, 636] width 58 height 24
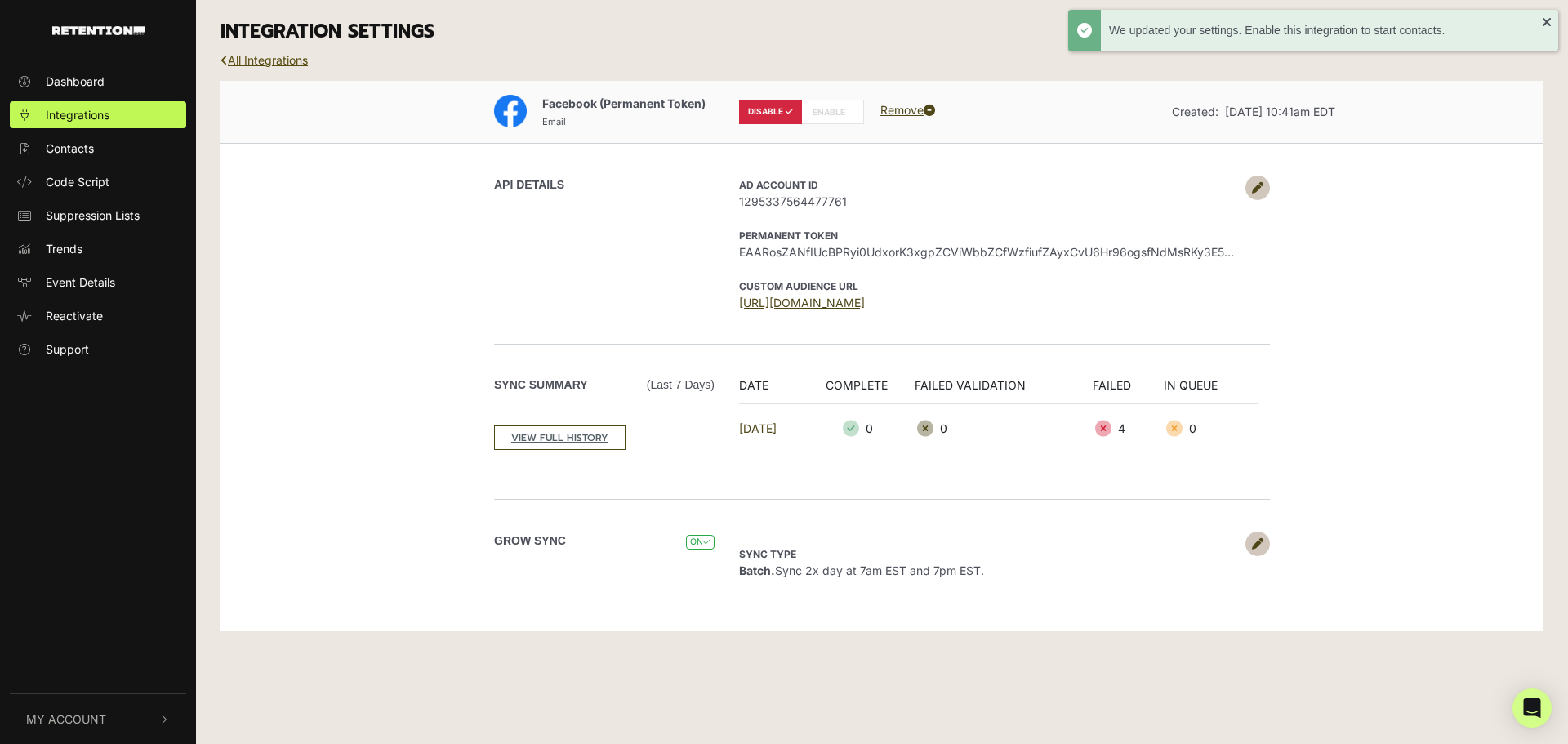
click at [280, 59] on link "All Integrations" at bounding box center [264, 60] width 87 height 14
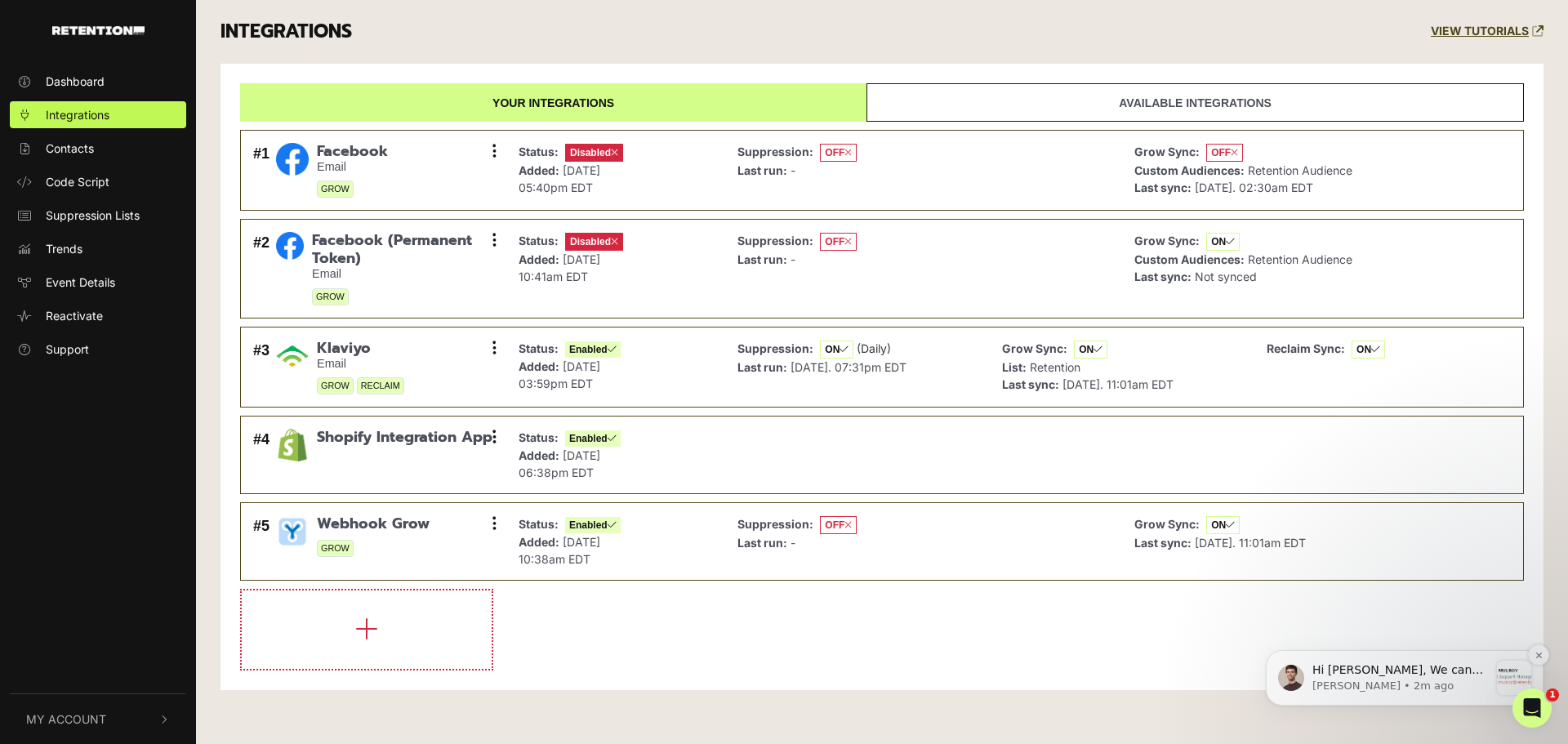
click at [1450, 691] on p "[PERSON_NAME] • 2m ago" at bounding box center [1401, 686] width 176 height 14
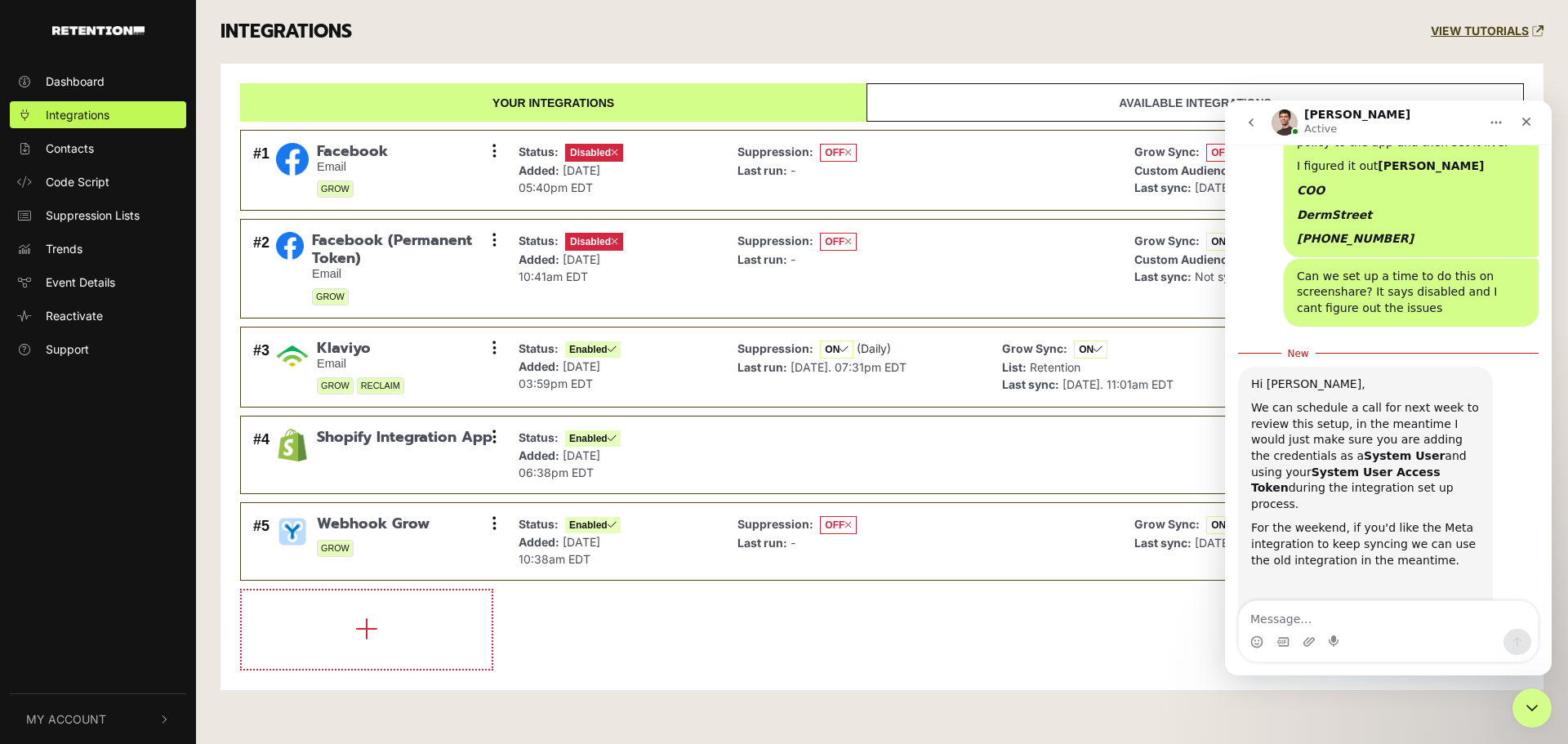
scroll to position [1555, 0]
type textarea "neither is working"
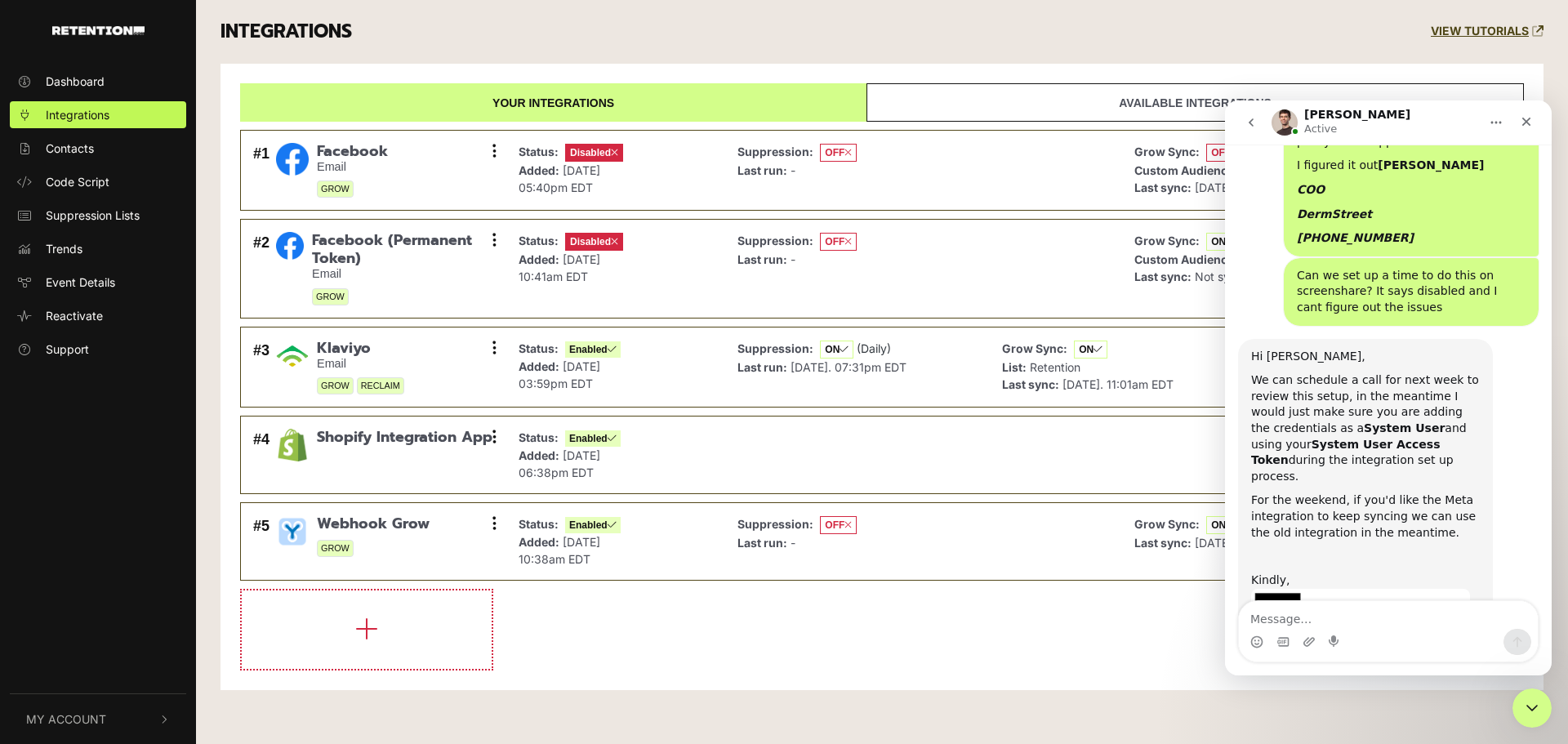
scroll to position [1577, 0]
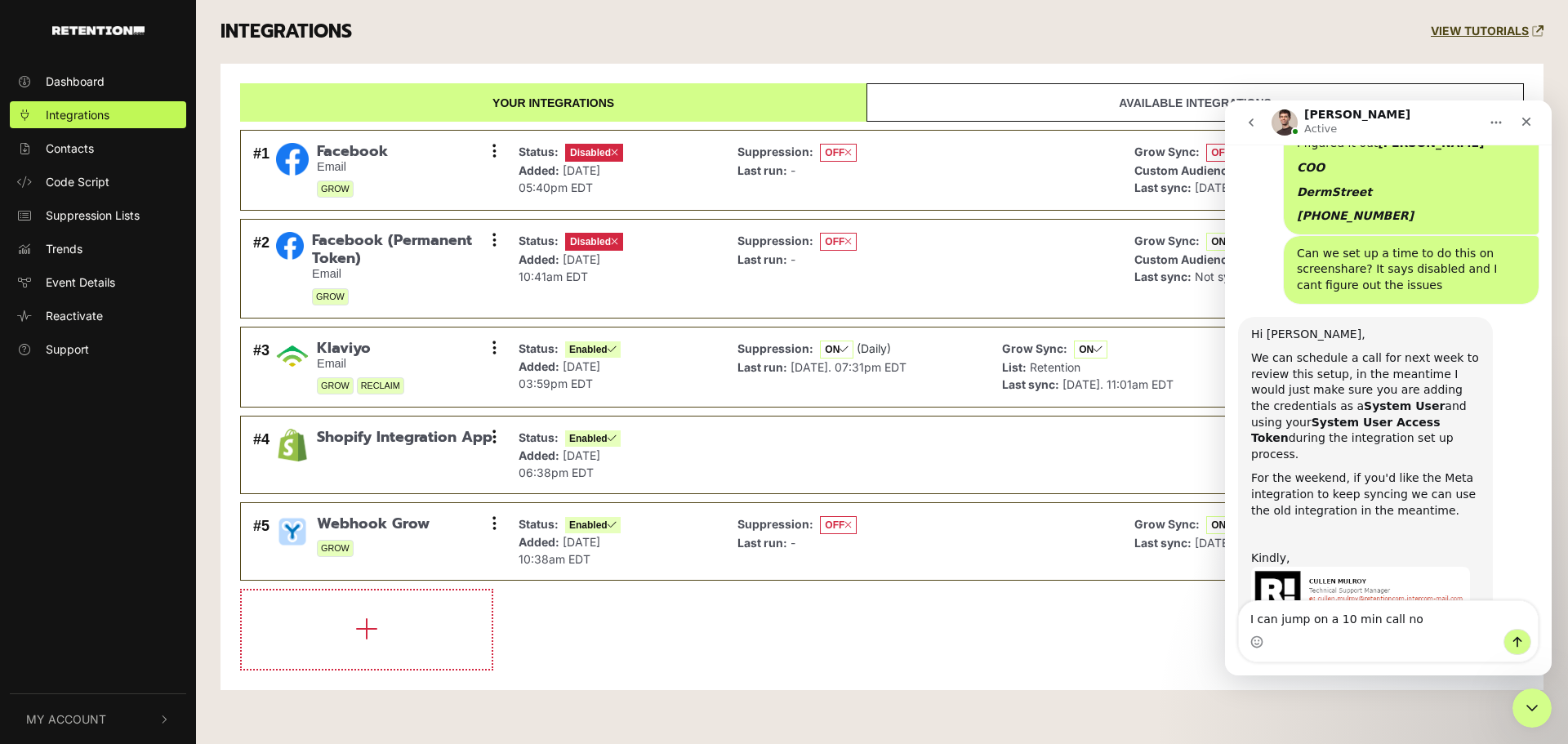
type textarea "I can jump on a 10 min call now"
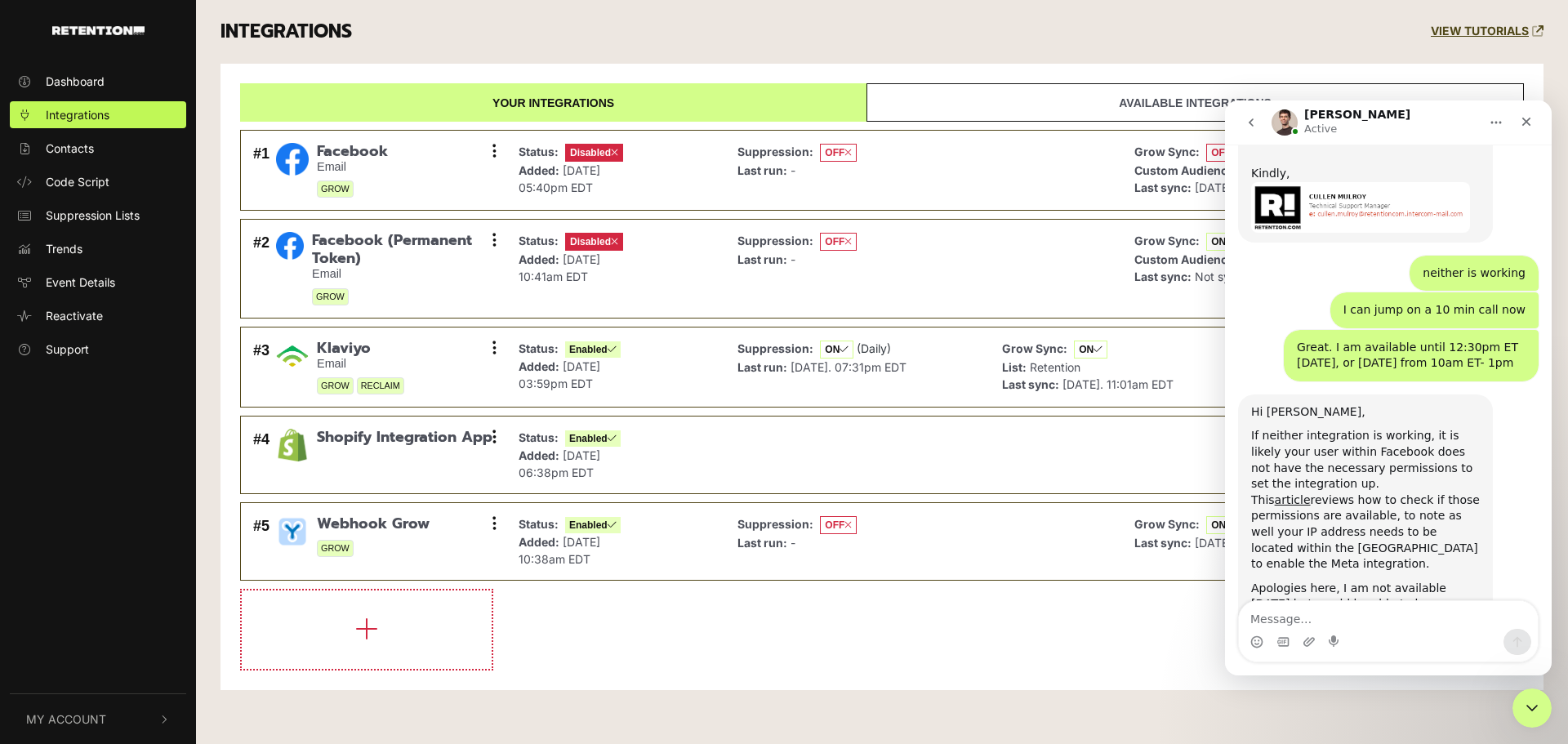
scroll to position [1967, 0]
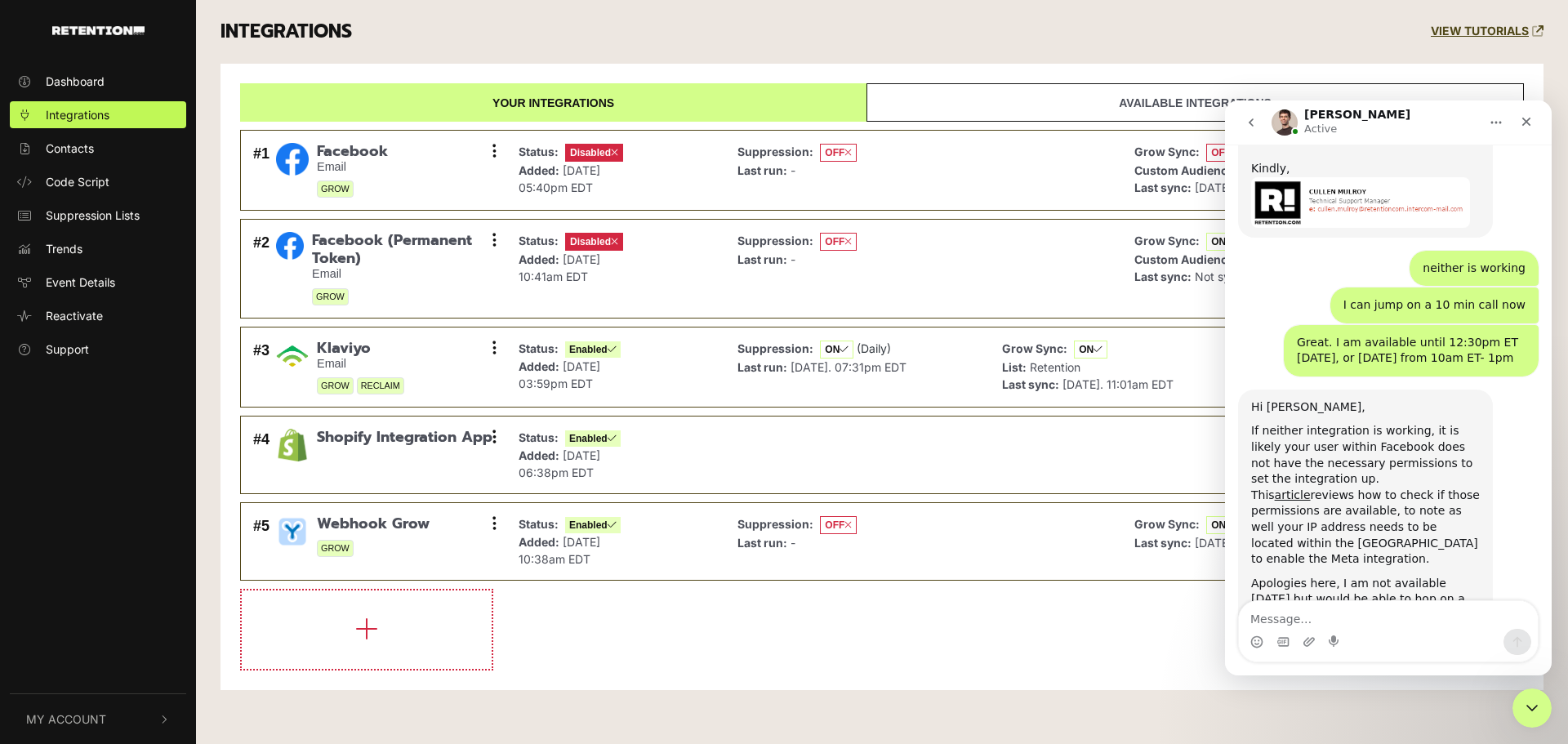
click at [568, 20] on div "INTEGRATIONS VIEW TUTORIALS" at bounding box center [882, 32] width 1348 height 64
